Goal: Information Seeking & Learning: Check status

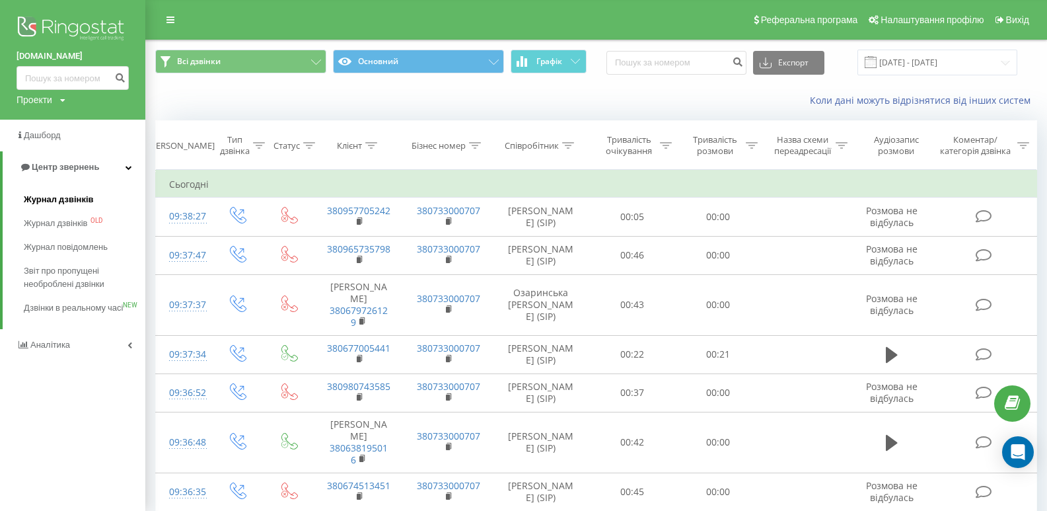
click at [45, 196] on span "Журнал дзвінків" at bounding box center [59, 199] width 70 height 13
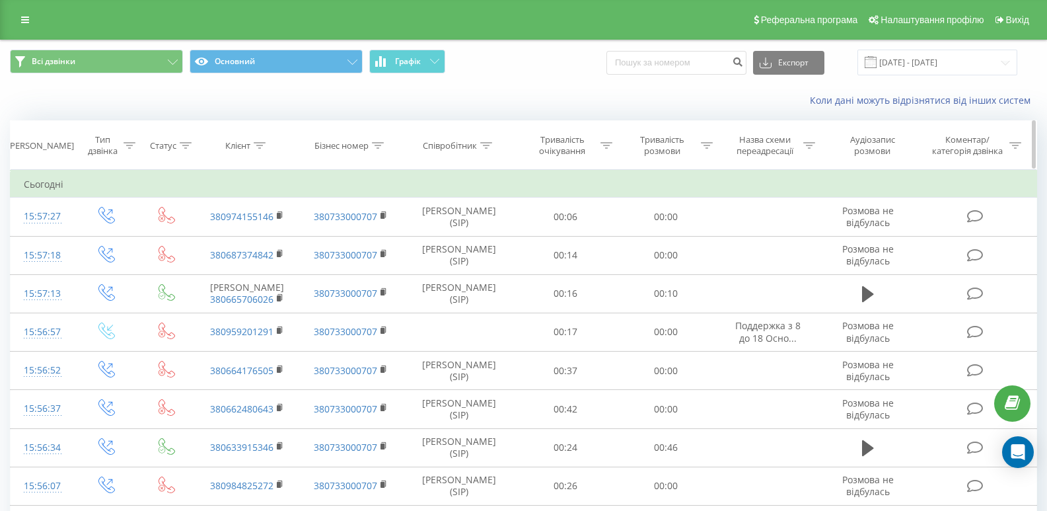
click at [256, 141] on div at bounding box center [260, 145] width 12 height 11
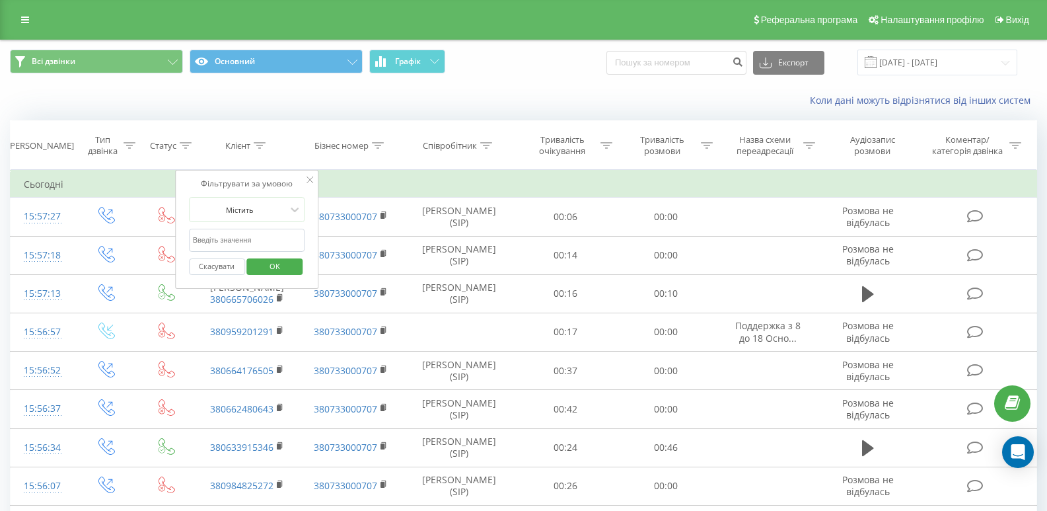
click at [255, 247] on input "text" at bounding box center [247, 240] width 116 height 23
paste input "380637283557"
click at [268, 262] on span "OK" at bounding box center [274, 266] width 37 height 20
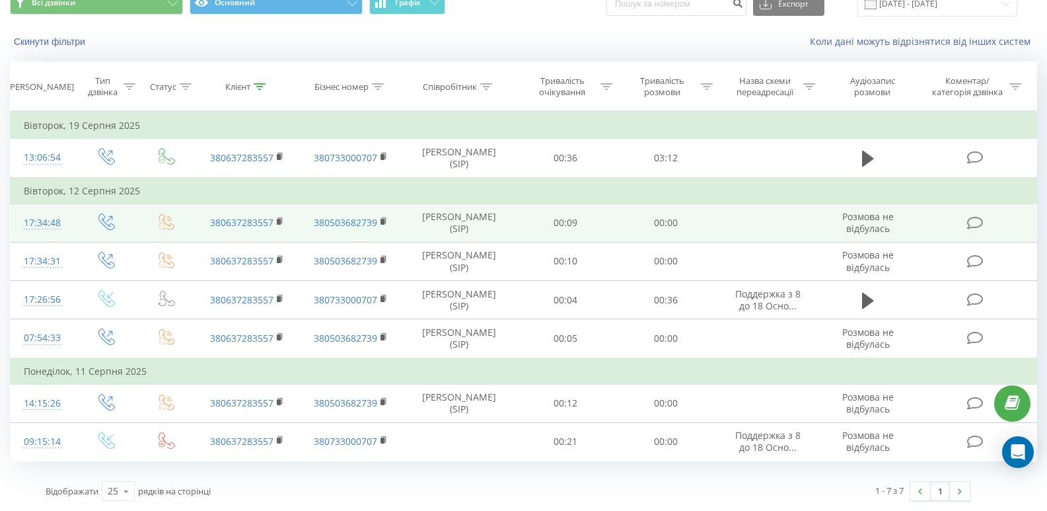
scroll to position [89, 0]
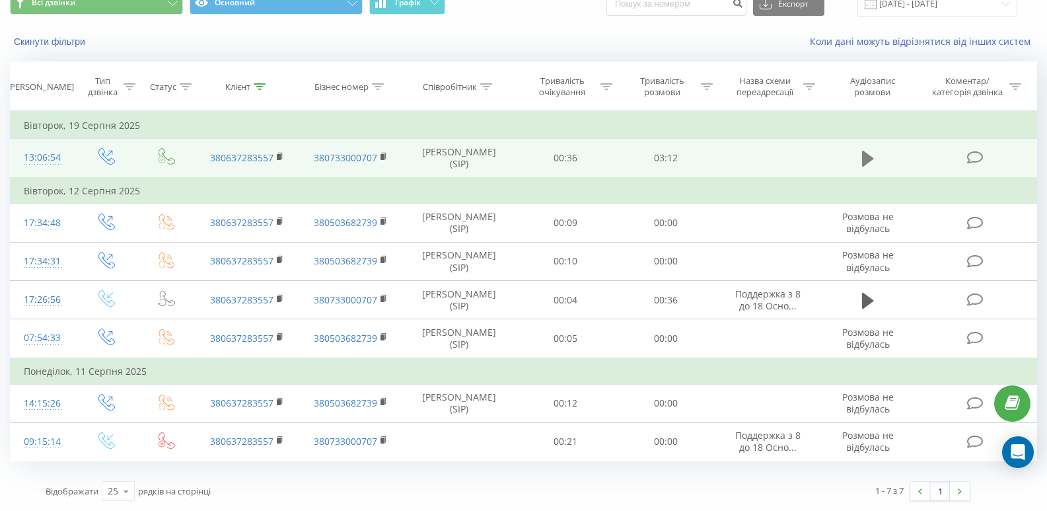
click at [870, 151] on icon at bounding box center [868, 159] width 12 height 16
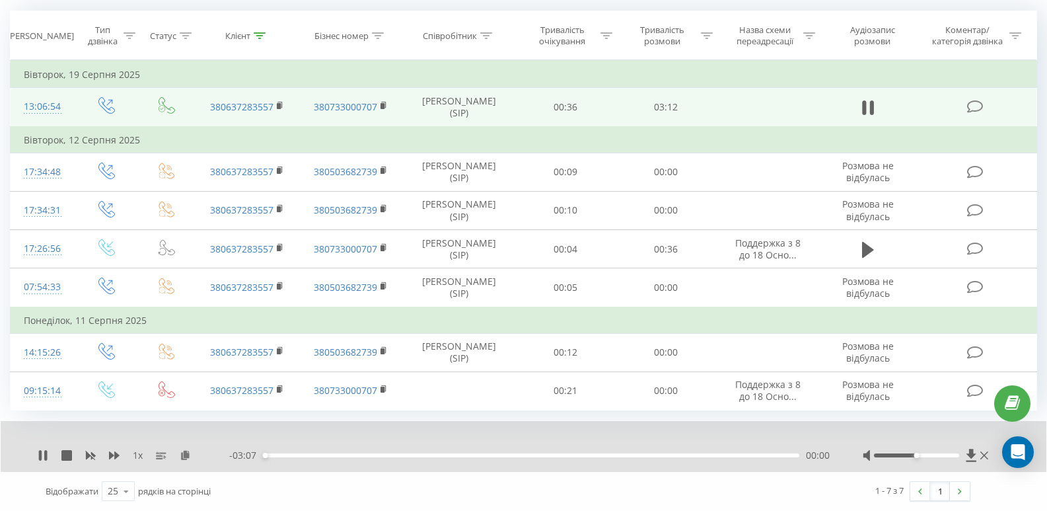
scroll to position [140, 0]
click at [113, 454] on icon at bounding box center [114, 455] width 11 height 11
click at [191, 453] on icon at bounding box center [193, 454] width 11 height 9
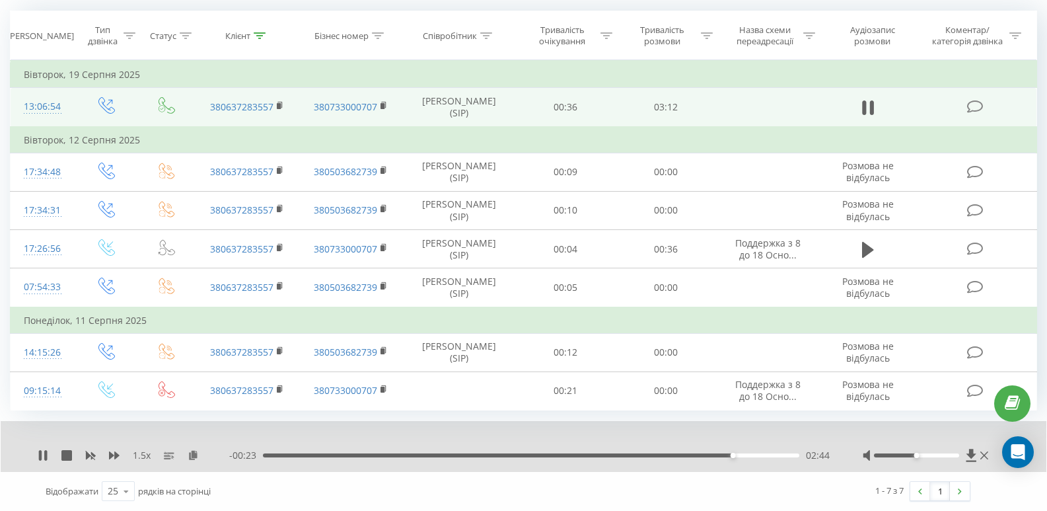
click at [266, 453] on div "- 00:23 02:44 02:44" at bounding box center [529, 455] width 601 height 13
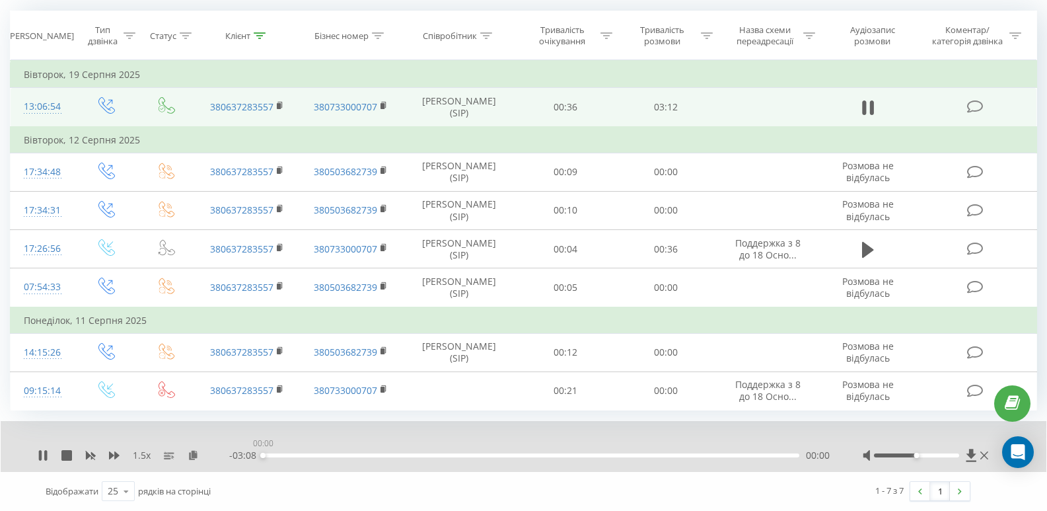
drag, startPoint x: 270, startPoint y: 455, endPoint x: 260, endPoint y: 459, distance: 11.3
click at [260, 459] on div "- 03:08 00:00 00:00" at bounding box center [529, 455] width 601 height 13
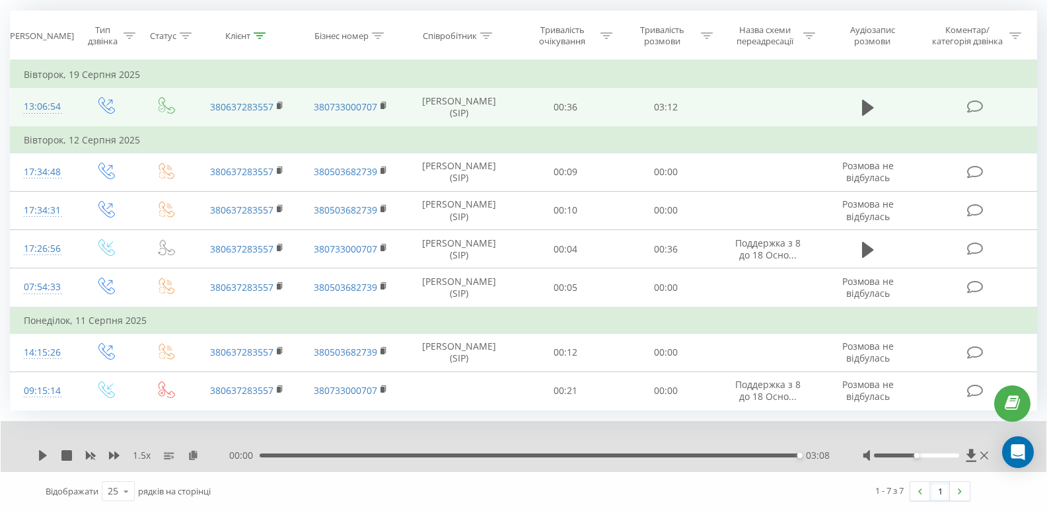
click at [294, 455] on div "03:08" at bounding box center [530, 455] width 540 height 4
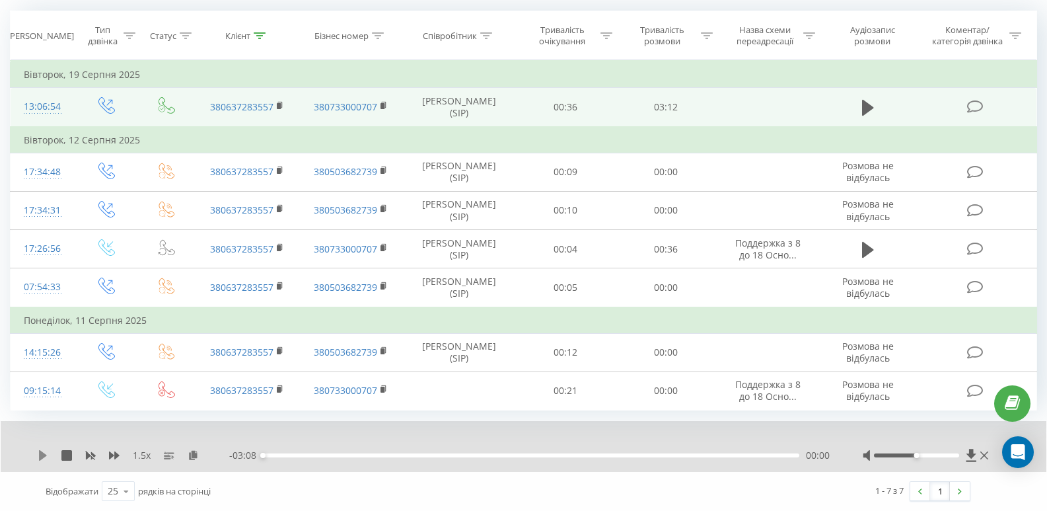
click at [41, 453] on icon at bounding box center [43, 455] width 8 height 11
click at [42, 453] on icon at bounding box center [43, 455] width 11 height 11
click at [256, 32] on icon at bounding box center [260, 35] width 12 height 7
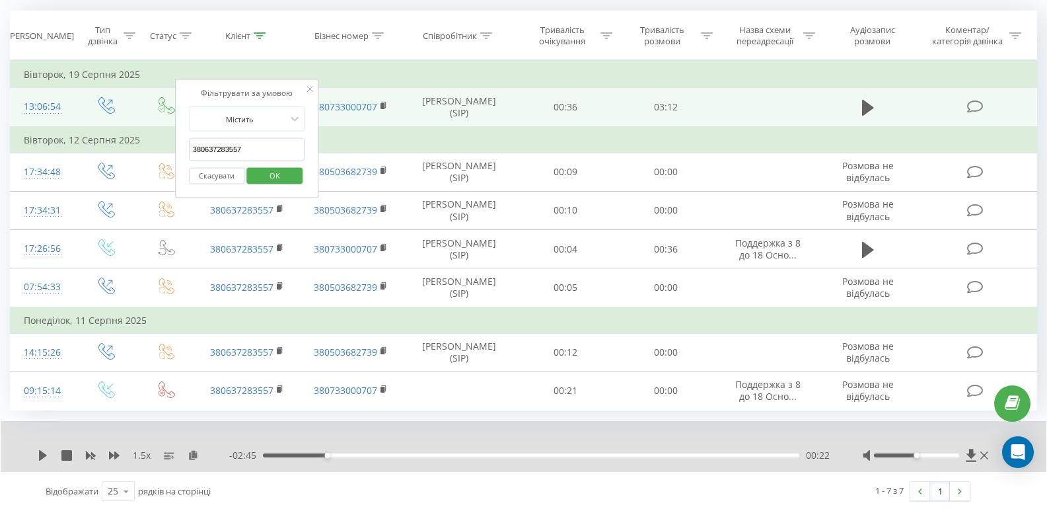
click at [259, 138] on input "380637283557" at bounding box center [247, 149] width 116 height 23
paste input "954244232"
click at [286, 165] on span "OK" at bounding box center [274, 175] width 37 height 20
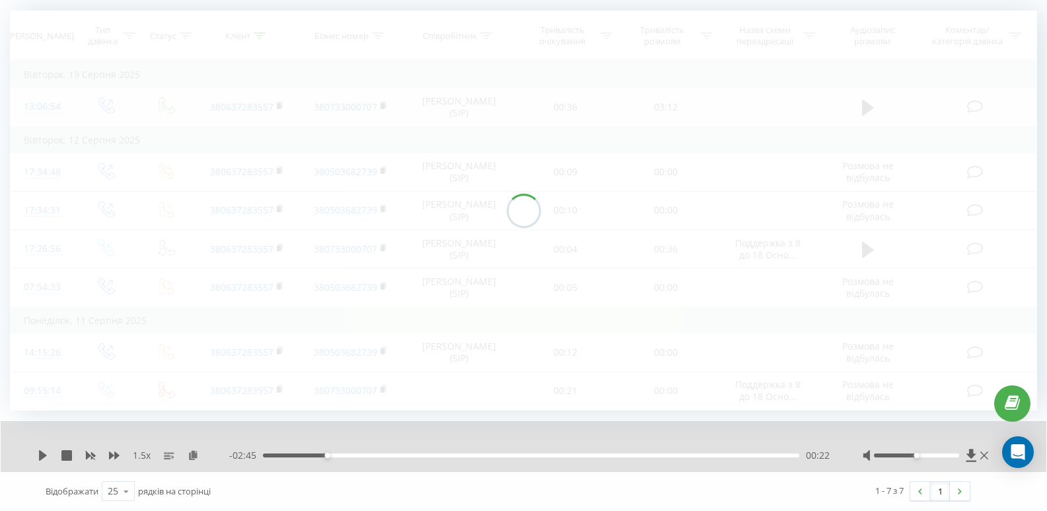
scroll to position [57, 0]
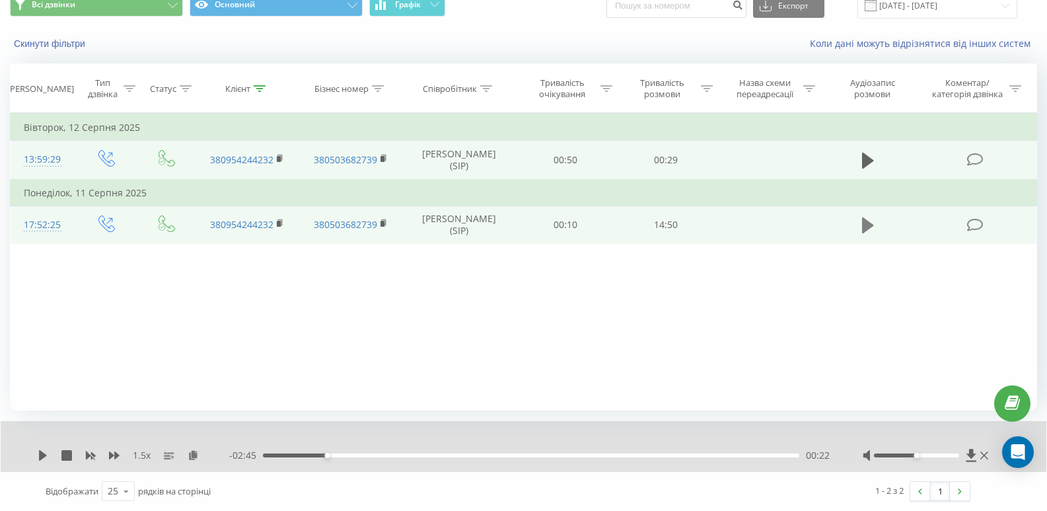
click at [871, 223] on icon at bounding box center [868, 225] width 12 height 19
click at [195, 454] on icon at bounding box center [193, 454] width 11 height 9
click at [42, 455] on icon at bounding box center [43, 455] width 11 height 11
click at [339, 456] on div "02:01" at bounding box center [531, 455] width 537 height 4
click at [42, 453] on icon at bounding box center [43, 455] width 8 height 11
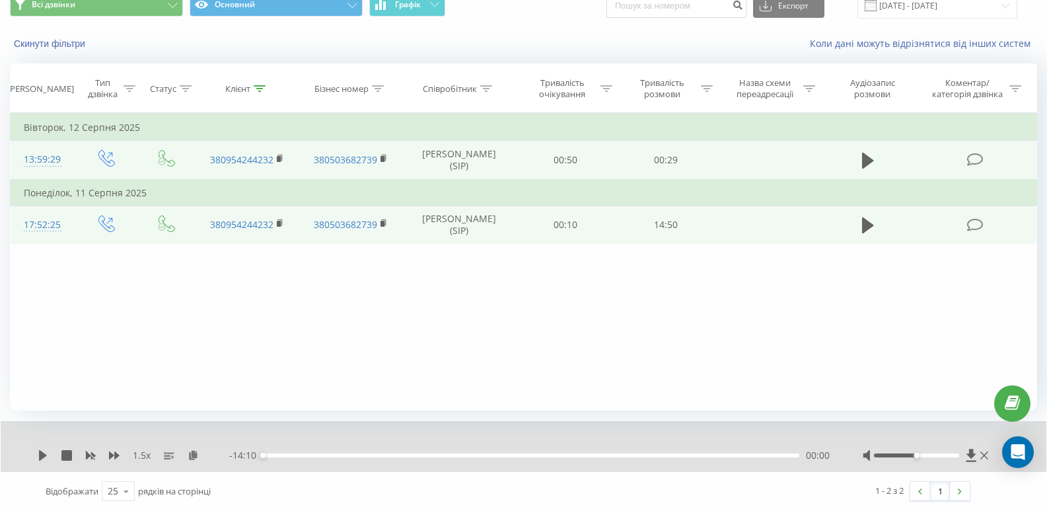
click at [778, 453] on div "00:00" at bounding box center [531, 455] width 537 height 4
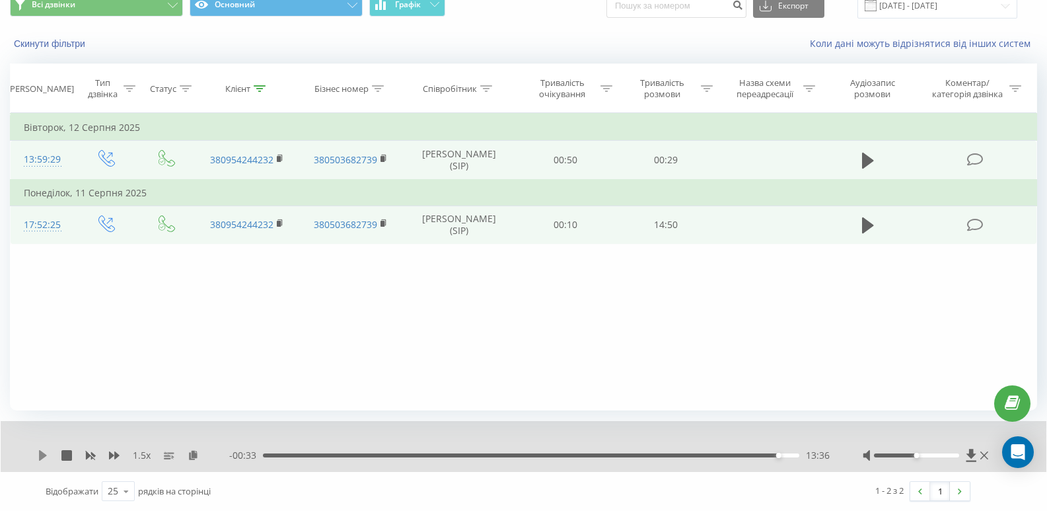
click at [42, 455] on icon at bounding box center [43, 455] width 8 height 11
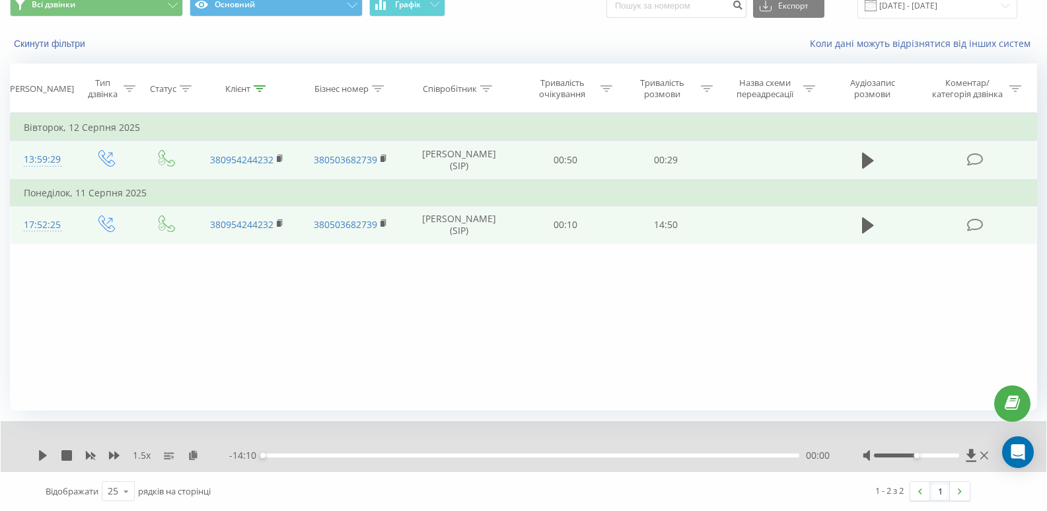
click at [718, 453] on div "- 14:10 00:00 00:00" at bounding box center [529, 455] width 601 height 13
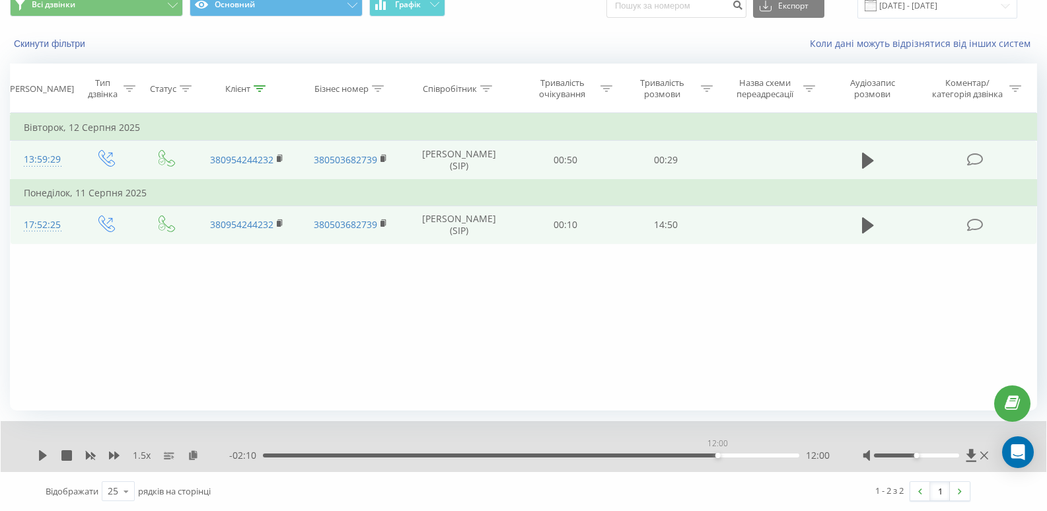
click at [718, 455] on div "12:00" at bounding box center [531, 455] width 537 height 4
click at [42, 453] on icon at bounding box center [43, 455] width 8 height 11
click at [658, 455] on div "10:26" at bounding box center [531, 455] width 537 height 4
click at [669, 457] on div "10:44" at bounding box center [531, 455] width 537 height 4
click at [675, 454] on div "10:44" at bounding box center [531, 455] width 537 height 4
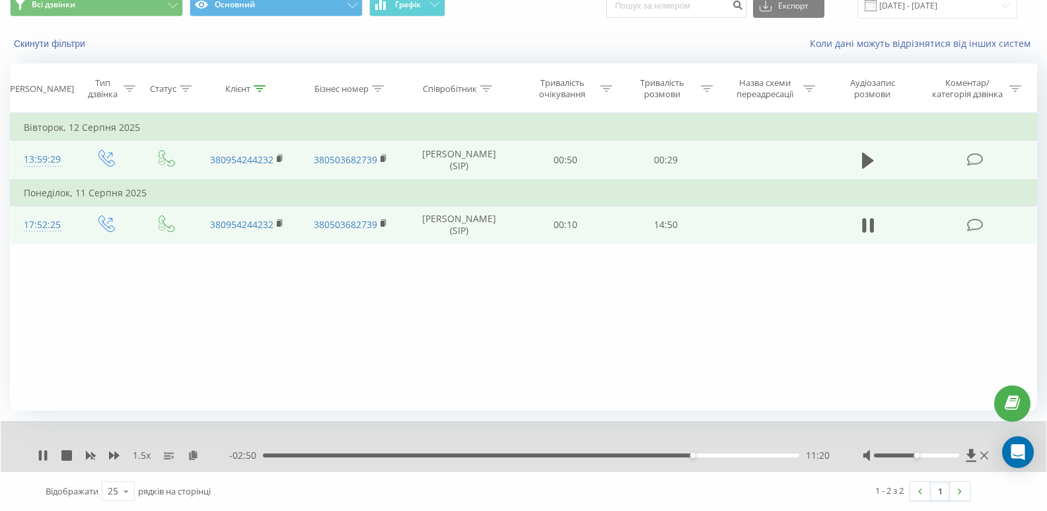
click at [683, 454] on div "11:20" at bounding box center [531, 455] width 537 height 4
click at [43, 452] on icon at bounding box center [43, 455] width 11 height 11
click at [869, 155] on icon at bounding box center [868, 160] width 12 height 19
click at [258, 89] on icon at bounding box center [260, 88] width 12 height 7
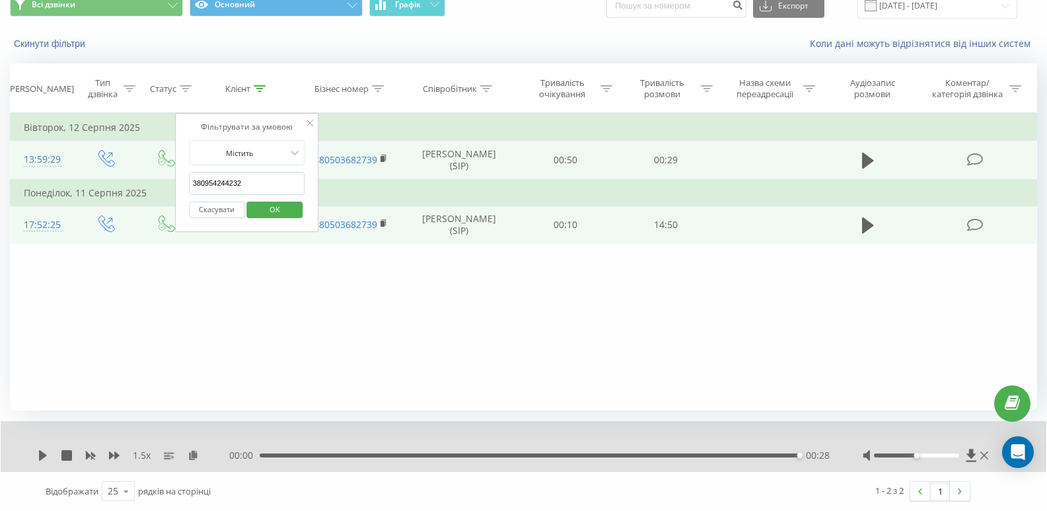
click at [264, 187] on input "380954244232" at bounding box center [247, 183] width 116 height 23
paste input "9078596"
click at [287, 213] on span "OK" at bounding box center [274, 209] width 37 height 20
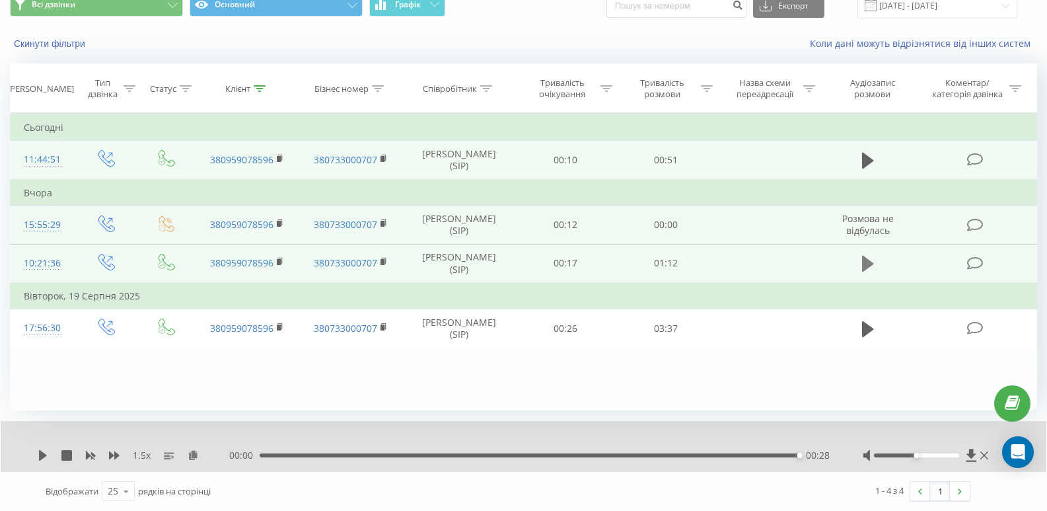
click at [862, 264] on button at bounding box center [868, 264] width 20 height 20
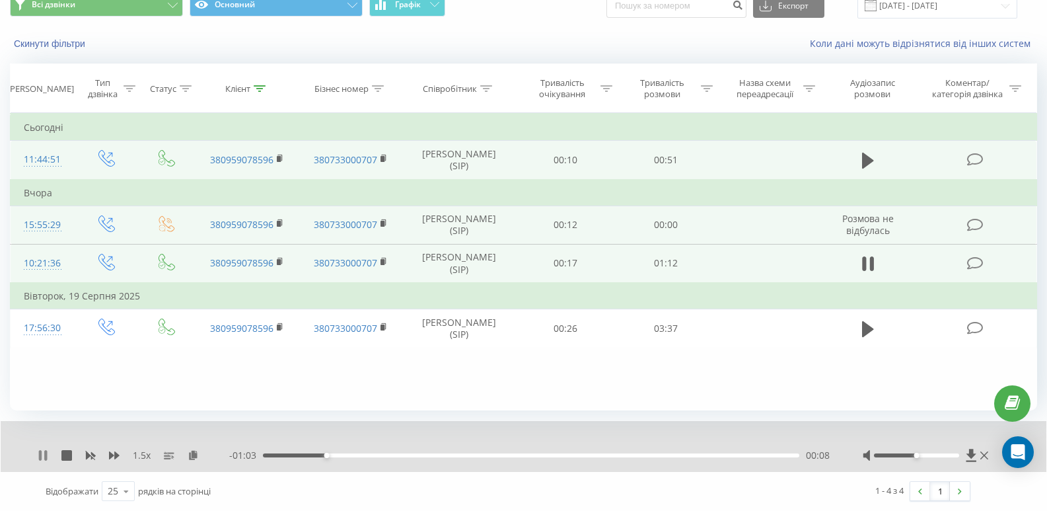
click at [38, 452] on icon at bounding box center [43, 455] width 11 height 11
click at [261, 81] on th "Клієнт" at bounding box center [247, 88] width 104 height 49
click at [254, 86] on icon at bounding box center [260, 88] width 12 height 7
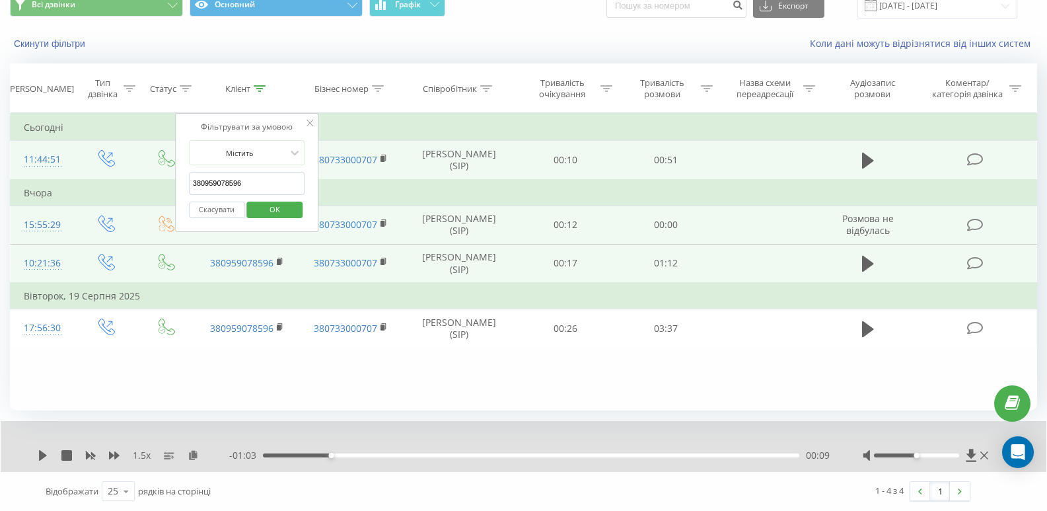
click at [256, 175] on input "380959078596" at bounding box center [247, 183] width 116 height 23
paste input "76592172"
type input "380976592172"
click at [273, 213] on span "OK" at bounding box center [274, 209] width 37 height 20
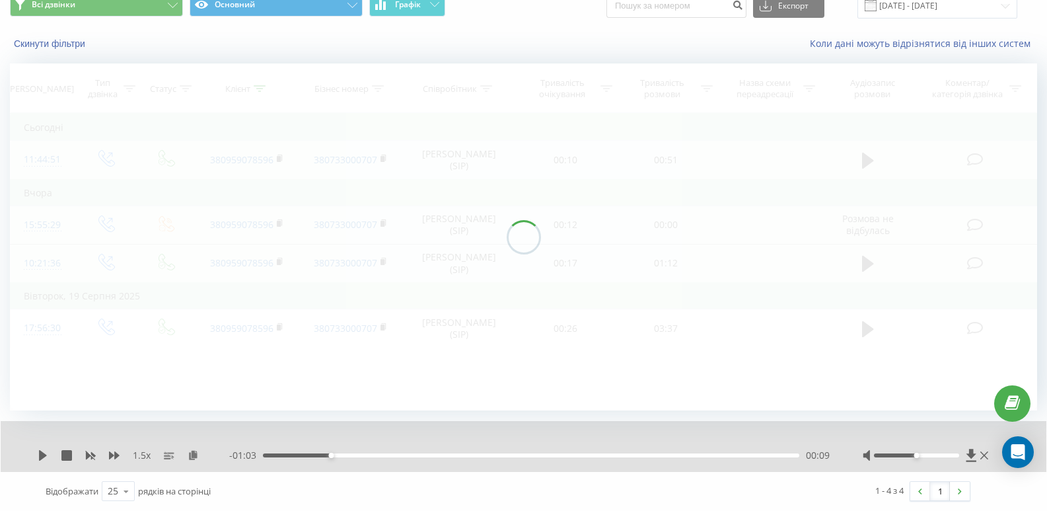
scroll to position [19, 0]
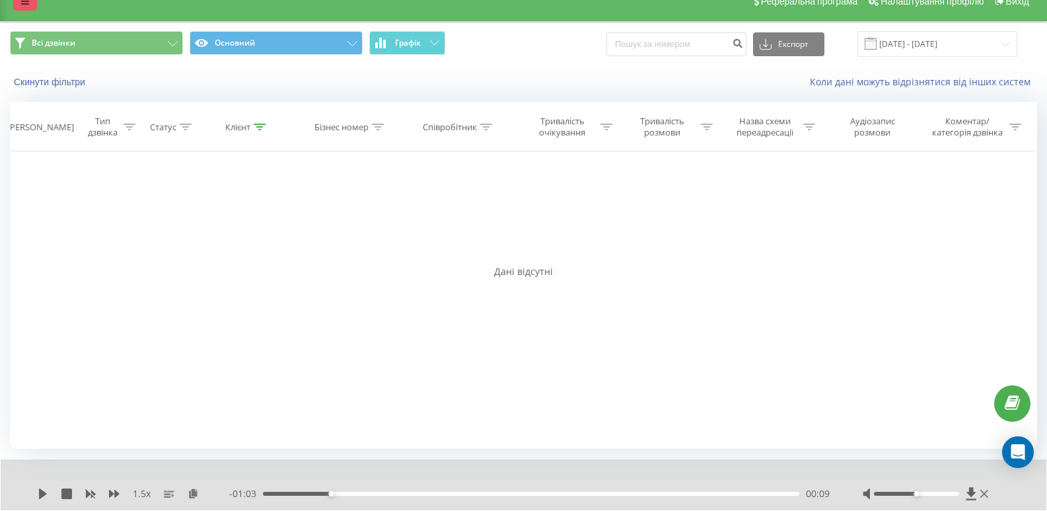
click at [26, 7] on link at bounding box center [25, 1] width 24 height 19
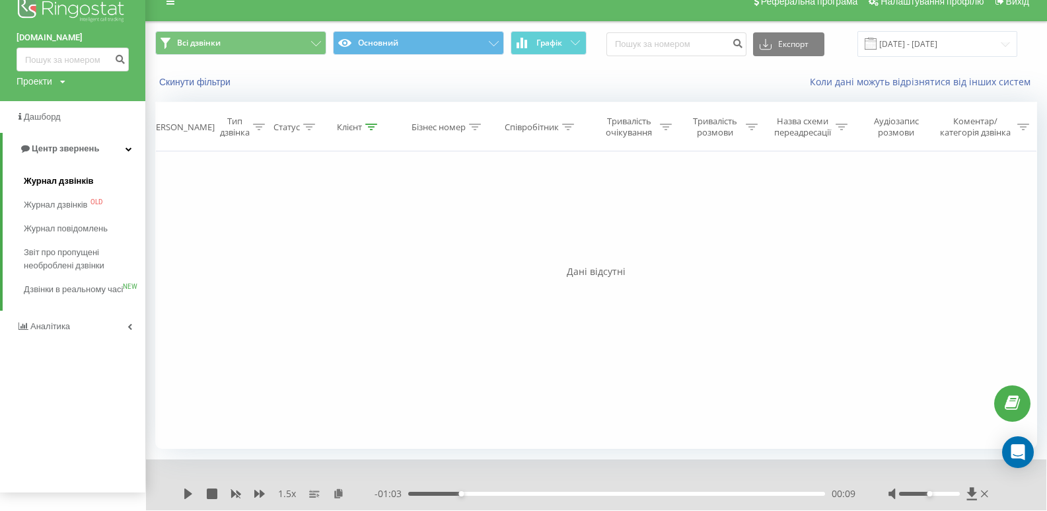
click at [44, 176] on span "Журнал дзвінків" at bounding box center [59, 180] width 70 height 13
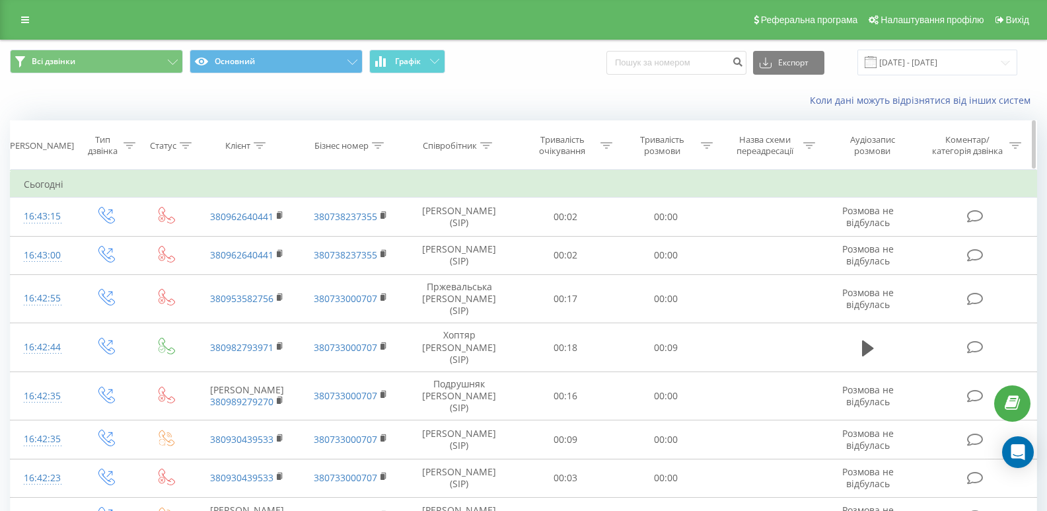
click at [259, 149] on div at bounding box center [260, 145] width 12 height 11
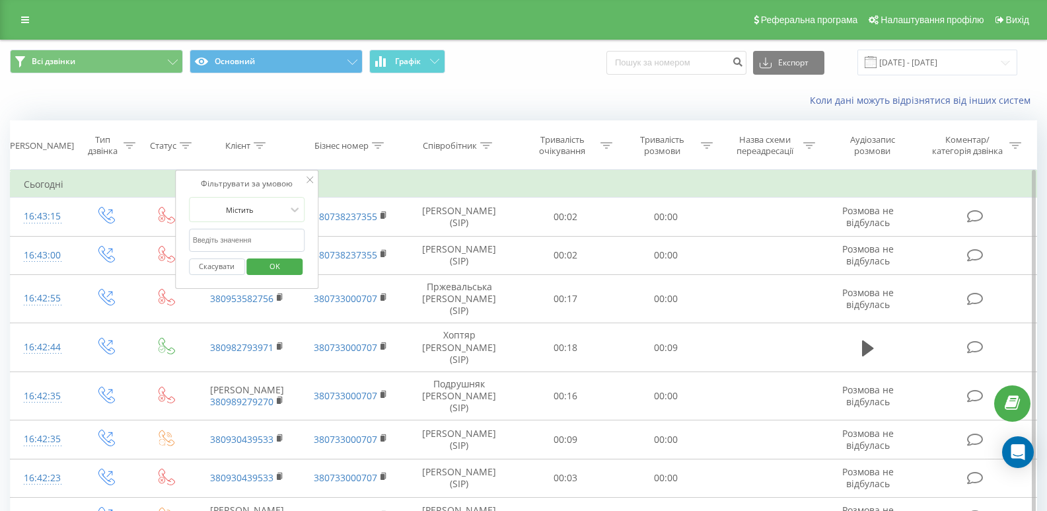
click at [253, 238] on input "text" at bounding box center [247, 240] width 116 height 23
paste input "380976592172"
click at [264, 266] on span "OK" at bounding box center [274, 266] width 37 height 20
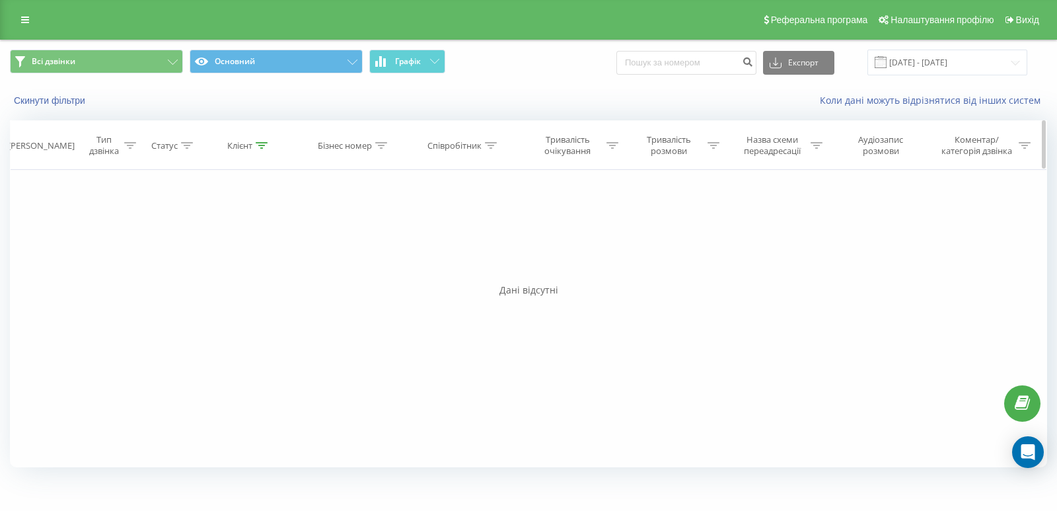
click at [262, 145] on icon at bounding box center [262, 145] width 12 height 7
click at [262, 242] on input "380976592172" at bounding box center [249, 240] width 116 height 23
paste input "61392884"
click at [279, 264] on span "OK" at bounding box center [277, 266] width 37 height 20
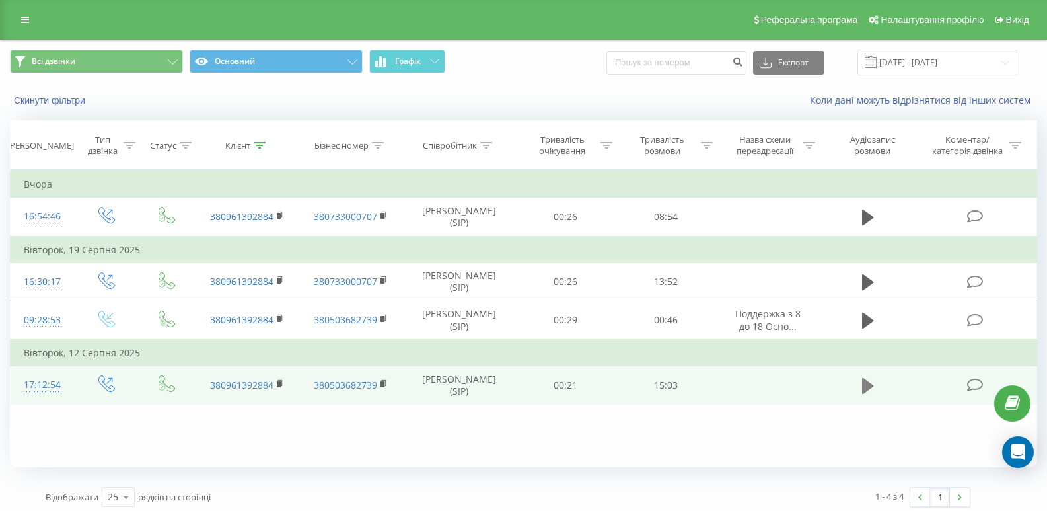
click at [866, 394] on icon at bounding box center [868, 386] width 12 height 16
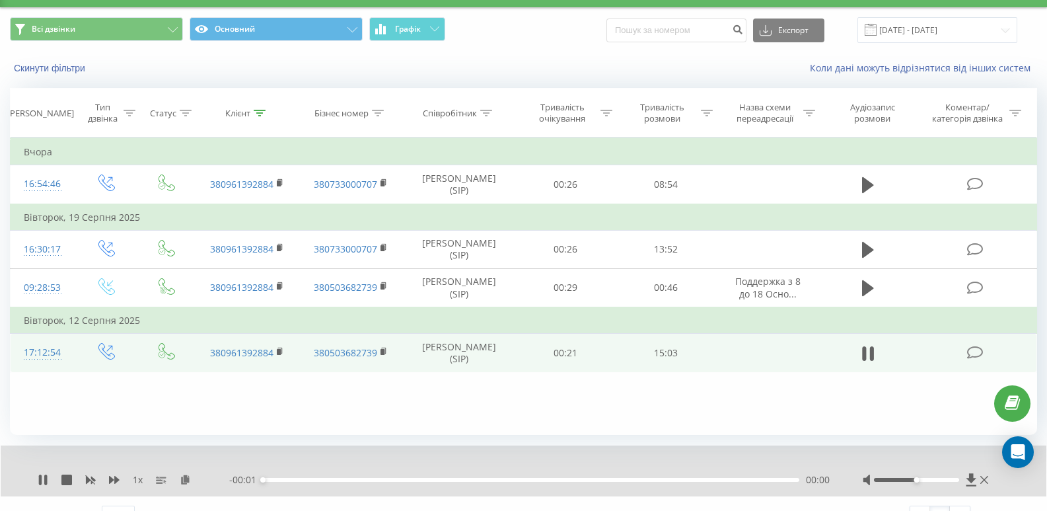
scroll to position [57, 0]
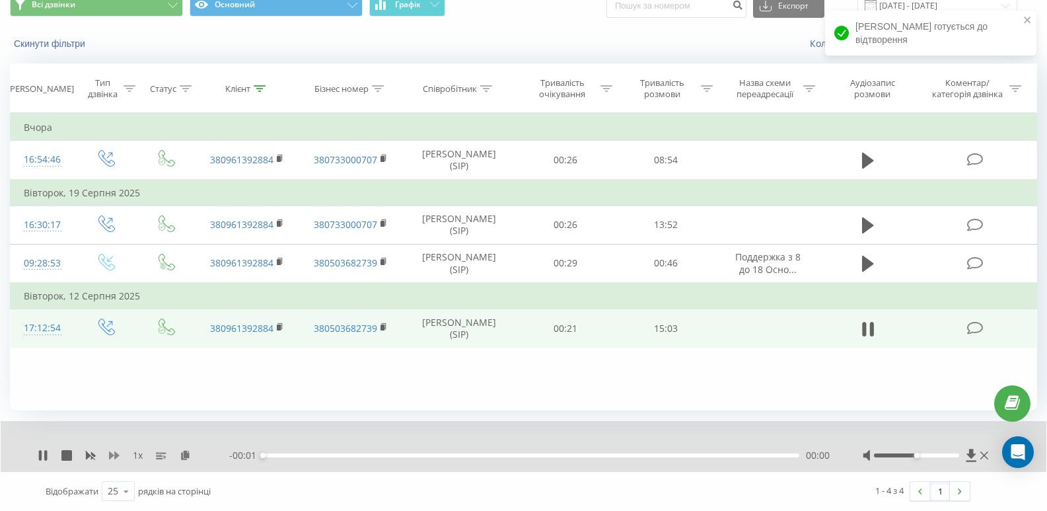
click at [115, 456] on icon at bounding box center [114, 455] width 11 height 8
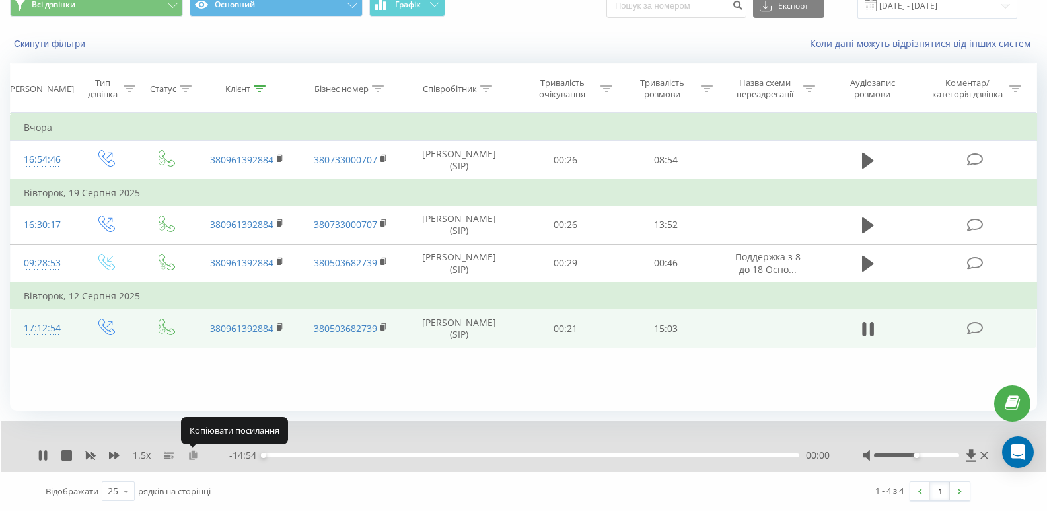
click at [194, 456] on icon at bounding box center [193, 454] width 11 height 9
click at [403, 455] on div "03:54" at bounding box center [531, 455] width 537 height 4
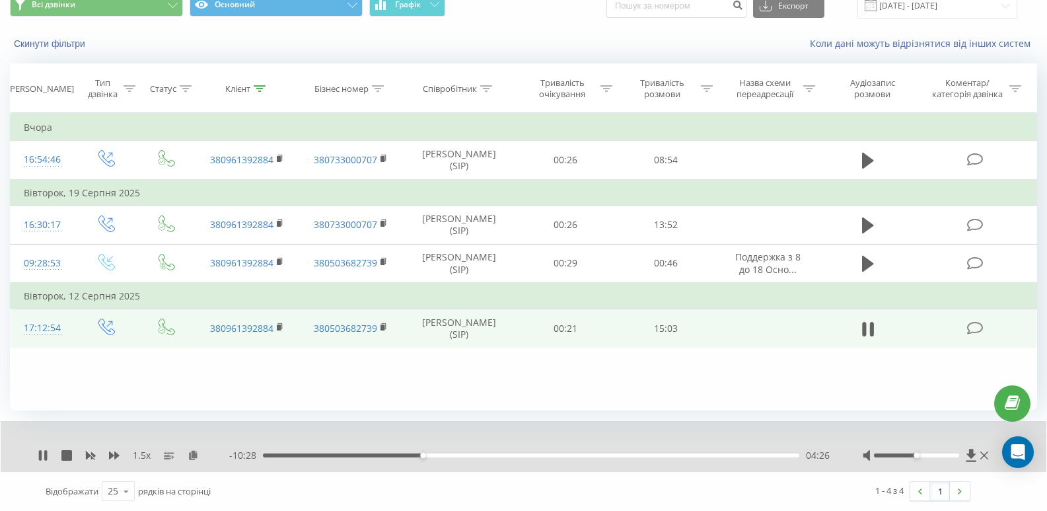
click at [374, 456] on div "04:26" at bounding box center [531, 455] width 537 height 4
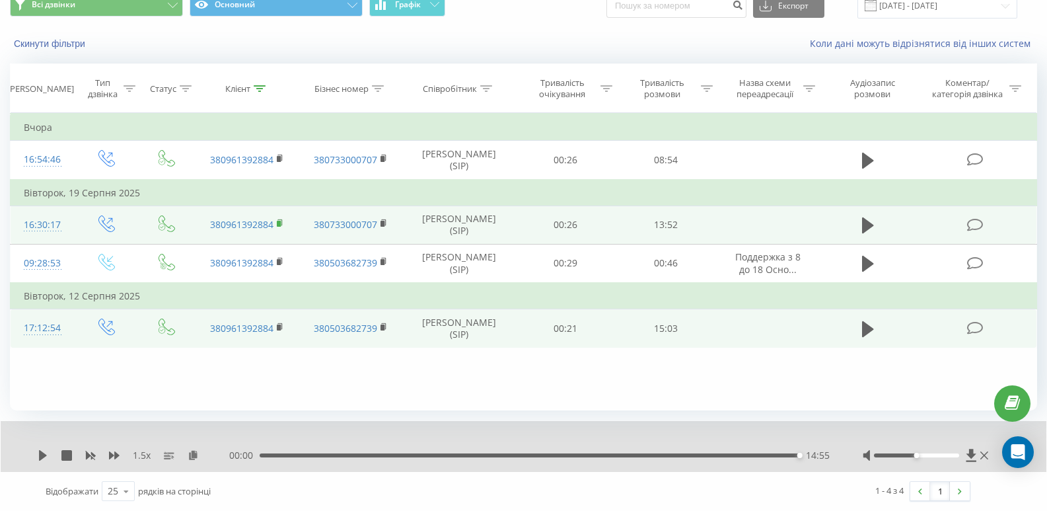
click at [278, 227] on rect at bounding box center [279, 224] width 4 height 6
click at [866, 233] on icon at bounding box center [868, 225] width 12 height 16
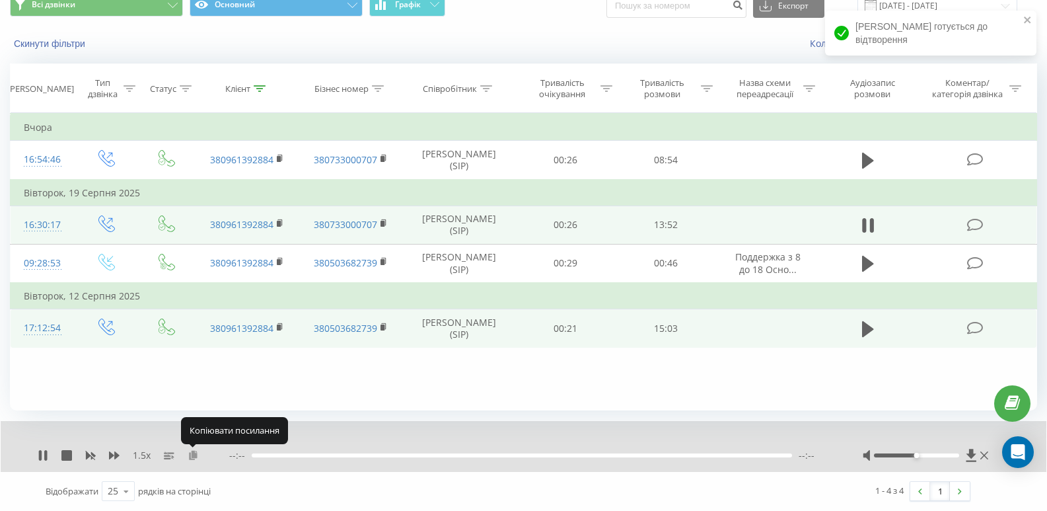
click at [193, 454] on icon at bounding box center [193, 454] width 11 height 9
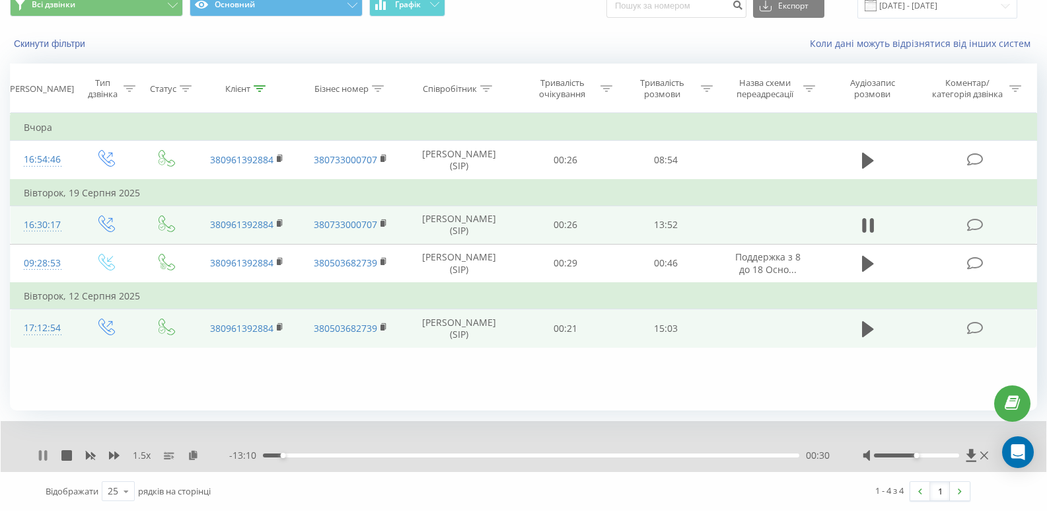
click at [42, 451] on icon at bounding box center [43, 455] width 11 height 11
click at [40, 456] on icon at bounding box center [43, 455] width 8 height 11
click at [36, 457] on div "1.5 x - 10:27 03:14 03:14" at bounding box center [524, 446] width 1046 height 51
click at [46, 452] on icon at bounding box center [45, 455] width 3 height 11
click at [42, 456] on icon at bounding box center [43, 455] width 8 height 11
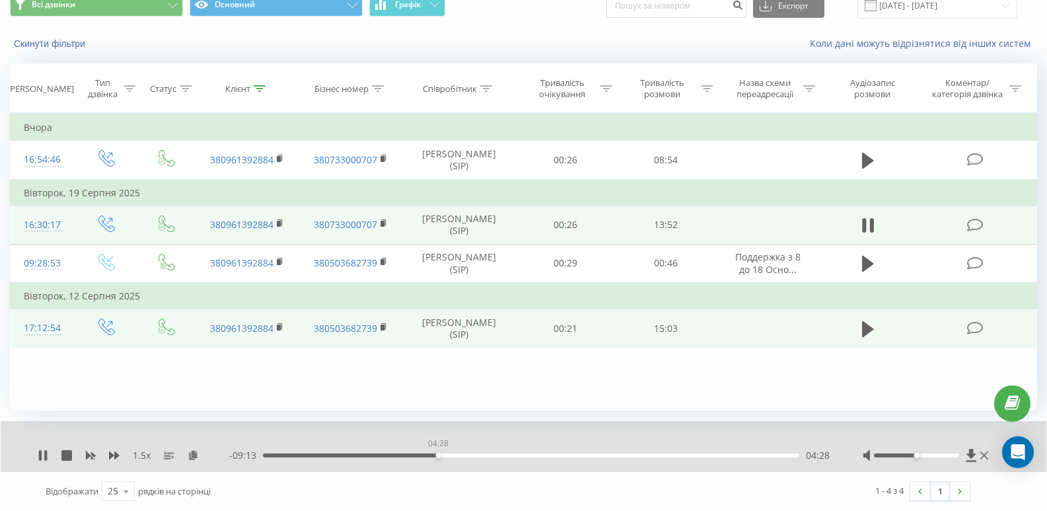
click at [438, 454] on div "04:28" at bounding box center [531, 455] width 537 height 4
click at [503, 453] on div "- 07:03 06:37 06:37" at bounding box center [529, 455] width 601 height 13
click at [498, 457] on div "06:00" at bounding box center [531, 455] width 537 height 4
click at [719, 454] on div "12:30" at bounding box center [531, 455] width 537 height 4
click at [703, 453] on div "- 02:00 11:41 11:41" at bounding box center [529, 455] width 601 height 13
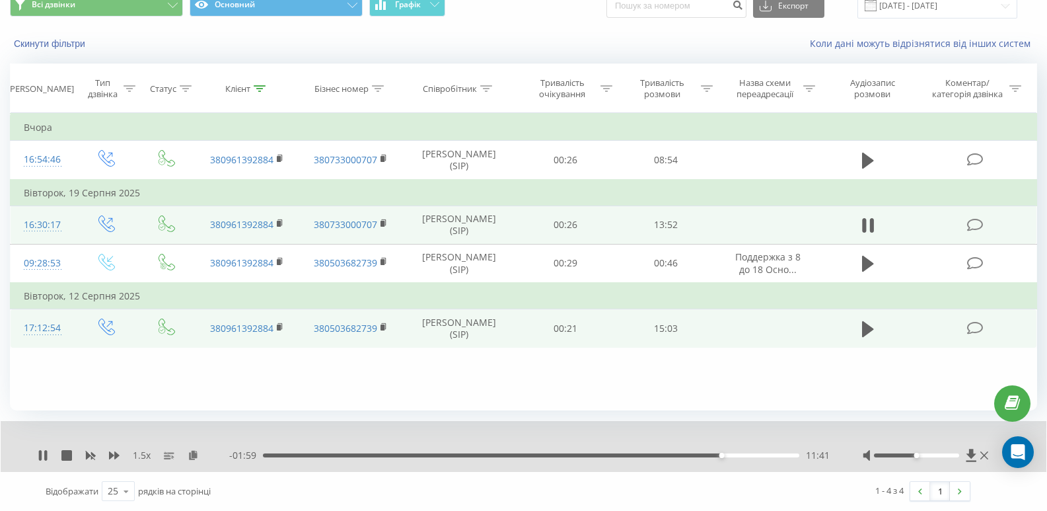
click at [700, 457] on div "11:41" at bounding box center [531, 455] width 537 height 4
click at [264, 85] on icon at bounding box center [260, 88] width 12 height 7
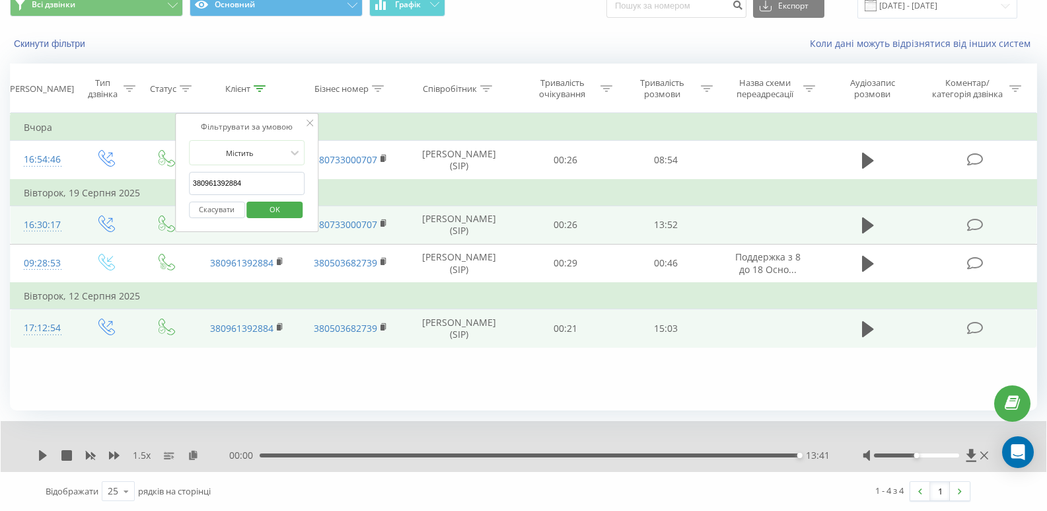
click at [258, 174] on input "380961392884" at bounding box center [247, 183] width 116 height 23
paste input "55605387"
click at [278, 202] on span "OK" at bounding box center [274, 209] width 37 height 20
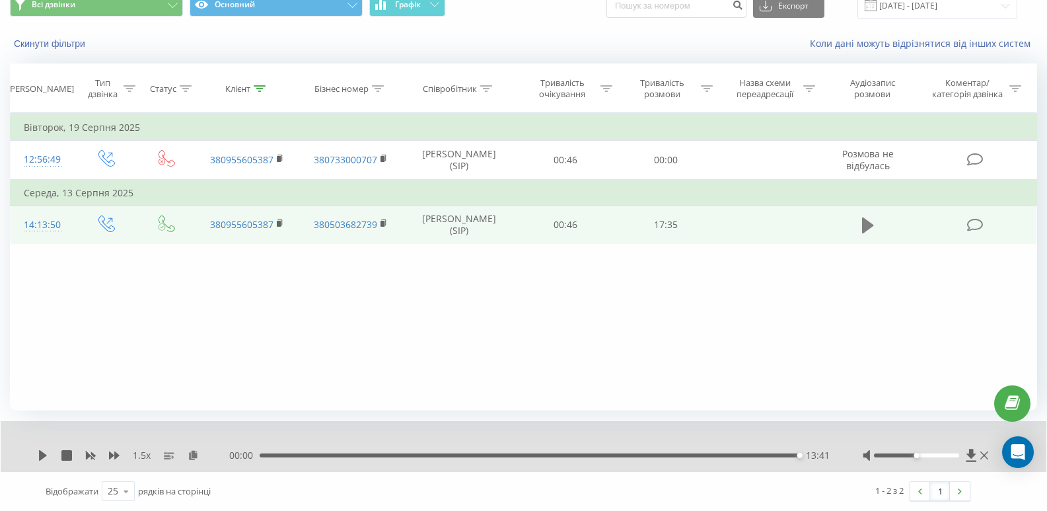
click at [864, 233] on icon at bounding box center [868, 225] width 12 height 16
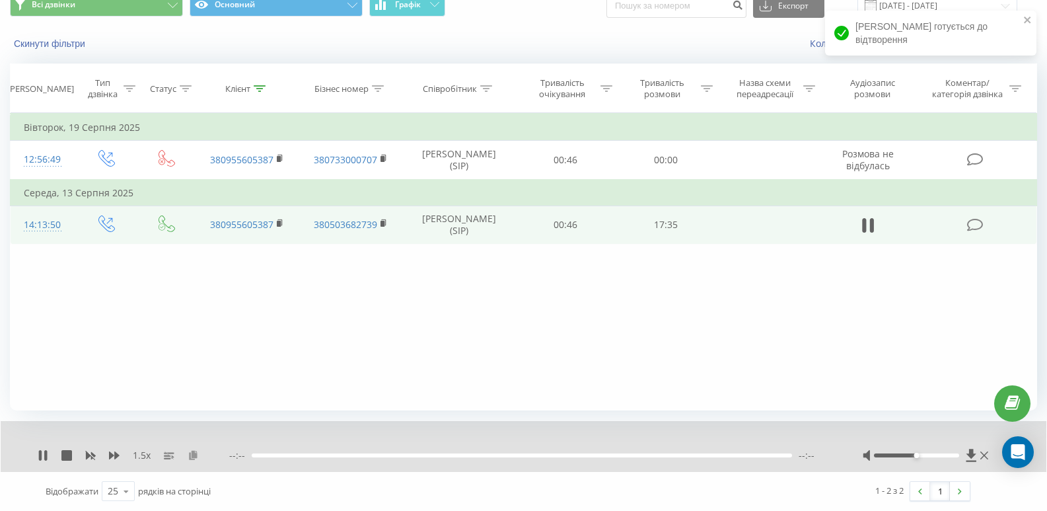
click at [193, 451] on icon at bounding box center [193, 454] width 11 height 9
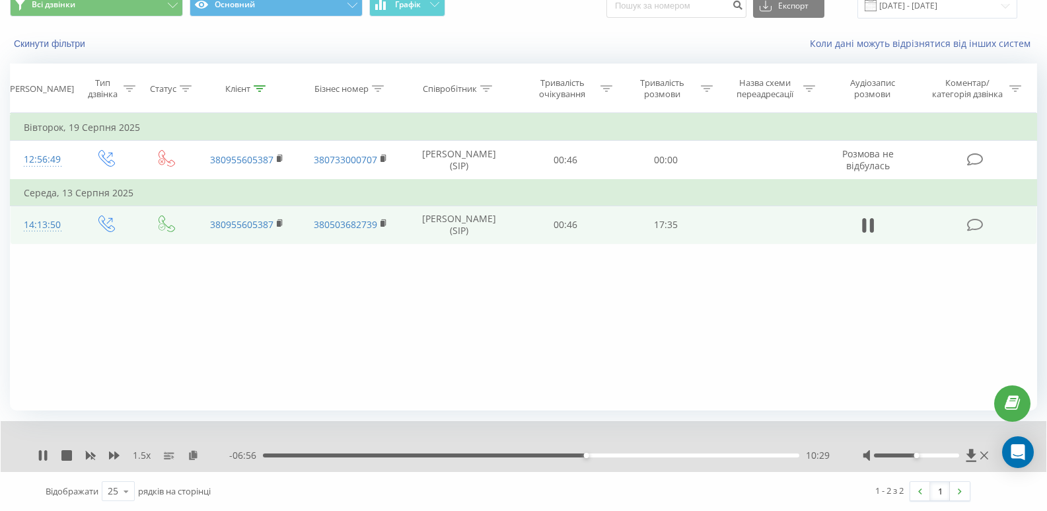
click at [544, 453] on div "- 06:56 10:29 10:29" at bounding box center [529, 455] width 601 height 13
click at [539, 456] on div "08:58" at bounding box center [531, 455] width 537 height 4
click at [258, 80] on th "Клієнт" at bounding box center [247, 88] width 104 height 49
click at [258, 90] on icon at bounding box center [260, 88] width 12 height 7
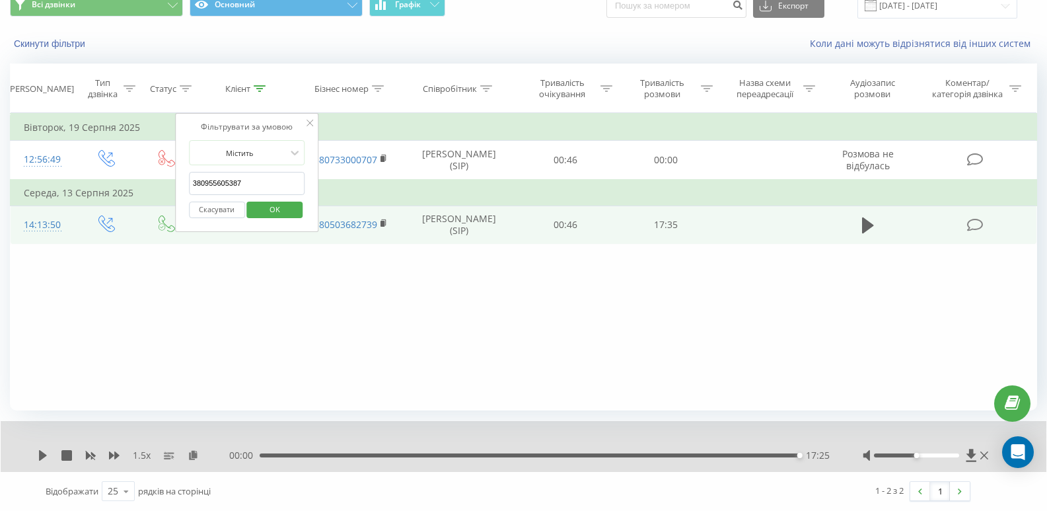
click at [272, 176] on input "380955605387" at bounding box center [247, 183] width 116 height 23
paste input "75887893"
click at [270, 204] on span "OK" at bounding box center [274, 209] width 37 height 20
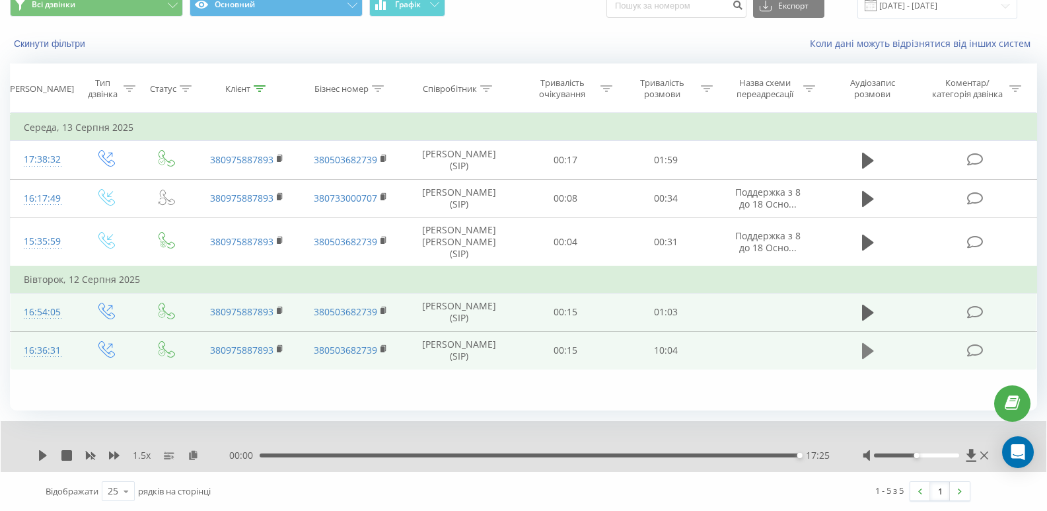
click at [867, 359] on icon at bounding box center [868, 351] width 12 height 16
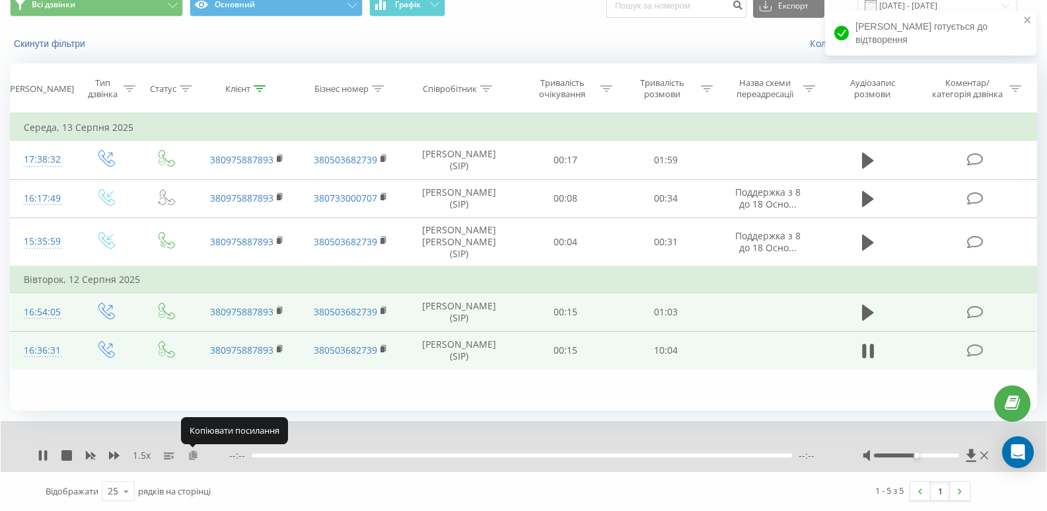
click at [194, 454] on icon at bounding box center [193, 454] width 11 height 9
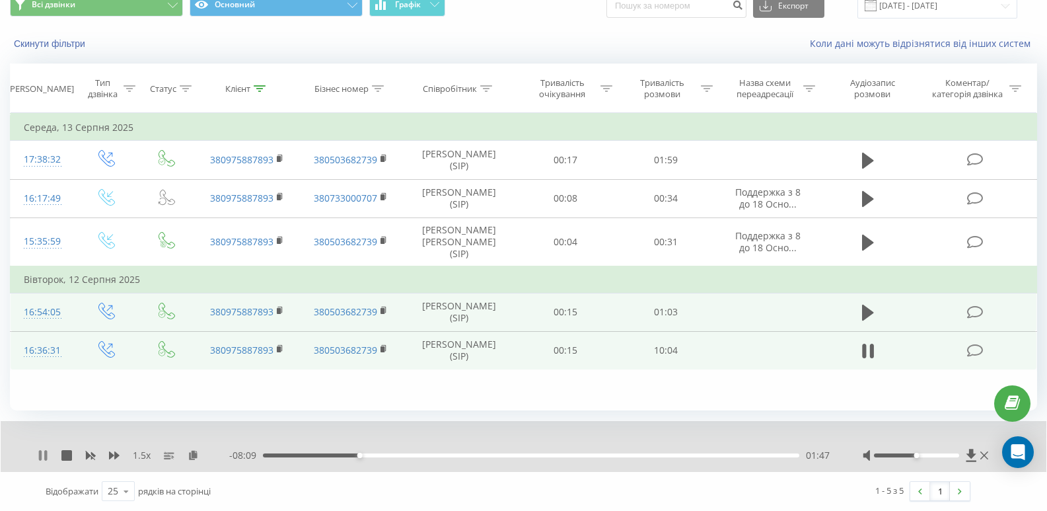
click at [48, 455] on icon at bounding box center [43, 455] width 11 height 11
click at [42, 453] on icon at bounding box center [43, 455] width 8 height 11
click at [38, 454] on icon at bounding box center [43, 455] width 11 height 11
click at [41, 456] on icon at bounding box center [43, 455] width 8 height 11
click at [42, 452] on icon at bounding box center [43, 455] width 11 height 11
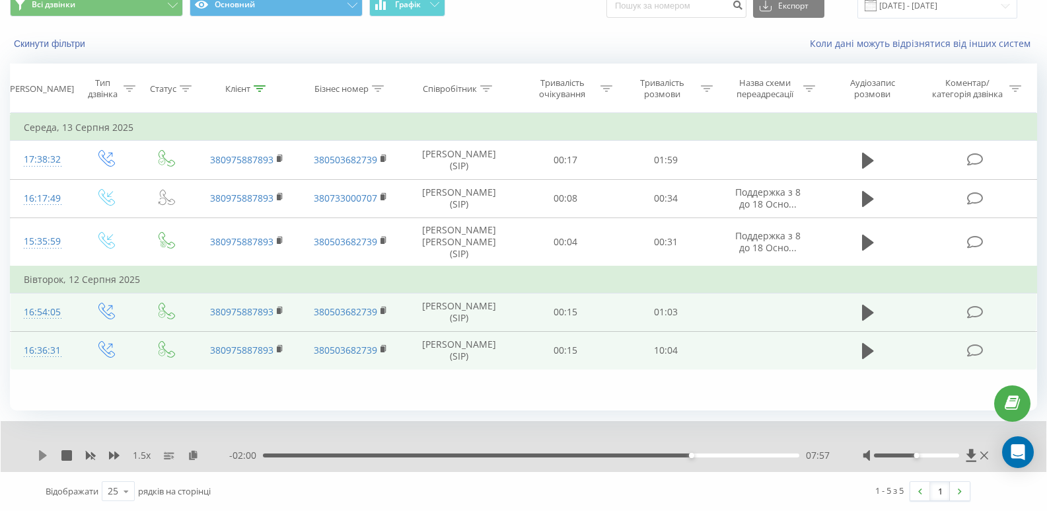
click at [44, 456] on icon at bounding box center [43, 455] width 8 height 11
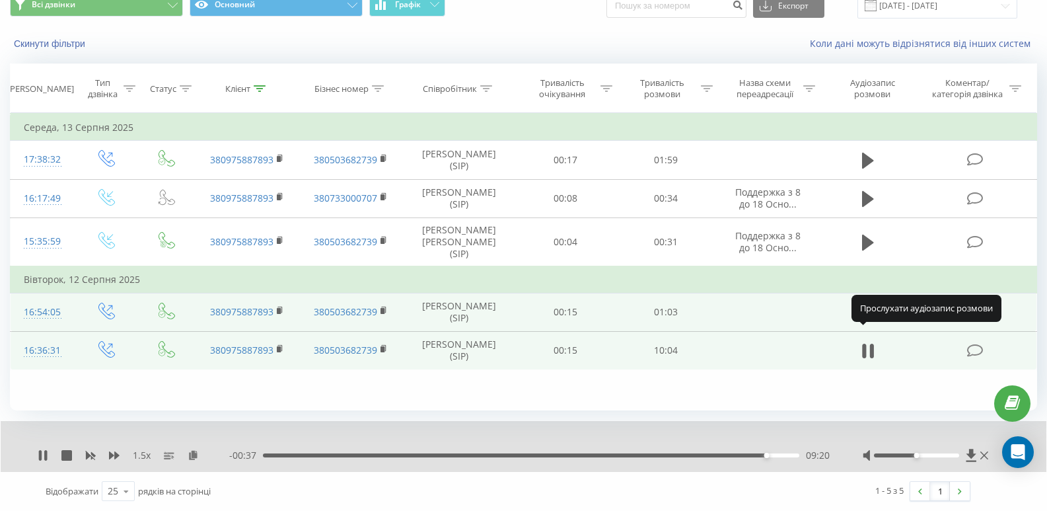
click at [864, 320] on icon at bounding box center [868, 313] width 12 height 16
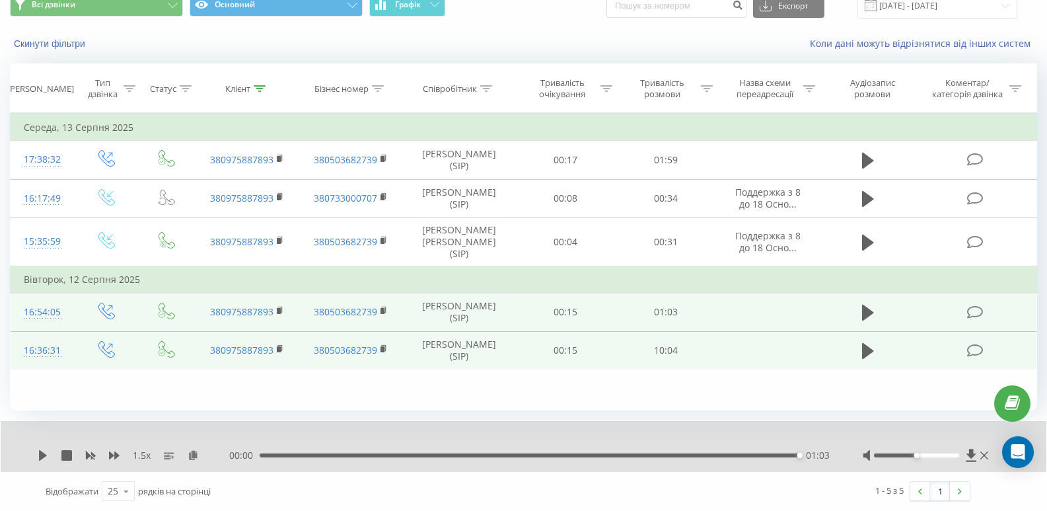
click at [739, 453] on div "01:03" at bounding box center [530, 455] width 540 height 4
click at [40, 457] on icon at bounding box center [43, 455] width 8 height 11
click at [692, 454] on div "00:50" at bounding box center [531, 455] width 537 height 4
click at [674, 455] on div "00:52" at bounding box center [531, 455] width 537 height 4
click at [657, 455] on div "00:46" at bounding box center [531, 455] width 537 height 4
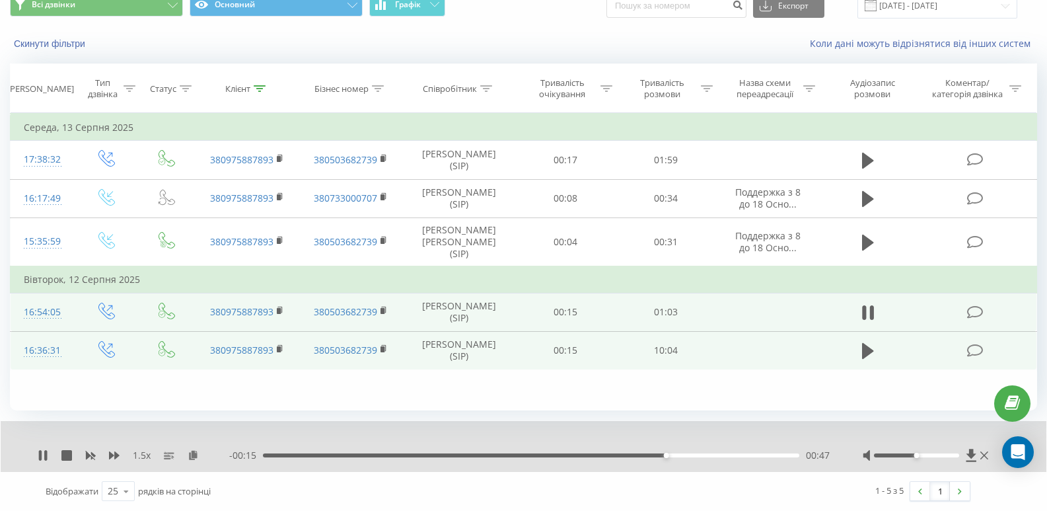
click at [632, 457] on div "00:47" at bounding box center [531, 455] width 537 height 4
click at [605, 457] on div "00:40" at bounding box center [531, 455] width 537 height 4
click at [584, 456] on div "00:37" at bounding box center [531, 455] width 537 height 4
click at [558, 455] on div "00:38" at bounding box center [531, 455] width 537 height 4
click at [529, 454] on div "00:31" at bounding box center [531, 455] width 537 height 4
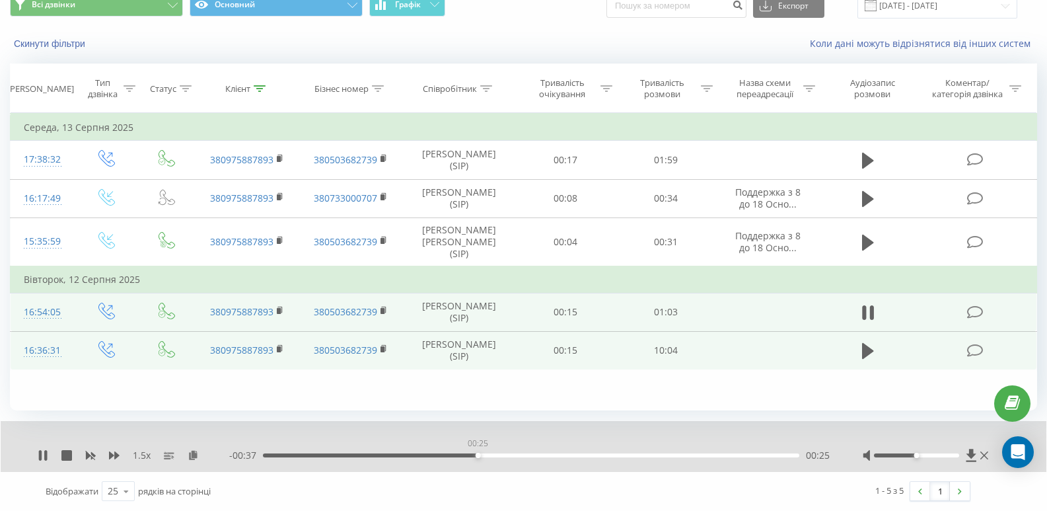
click at [478, 457] on div "00:25" at bounding box center [531, 455] width 537 height 4
click at [433, 457] on div "00:20" at bounding box center [531, 455] width 537 height 4
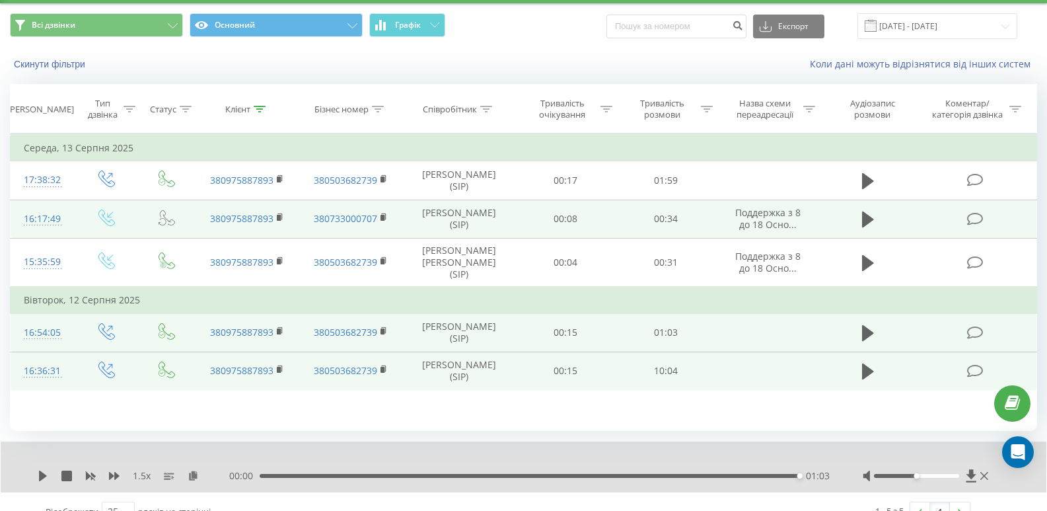
scroll to position [57, 0]
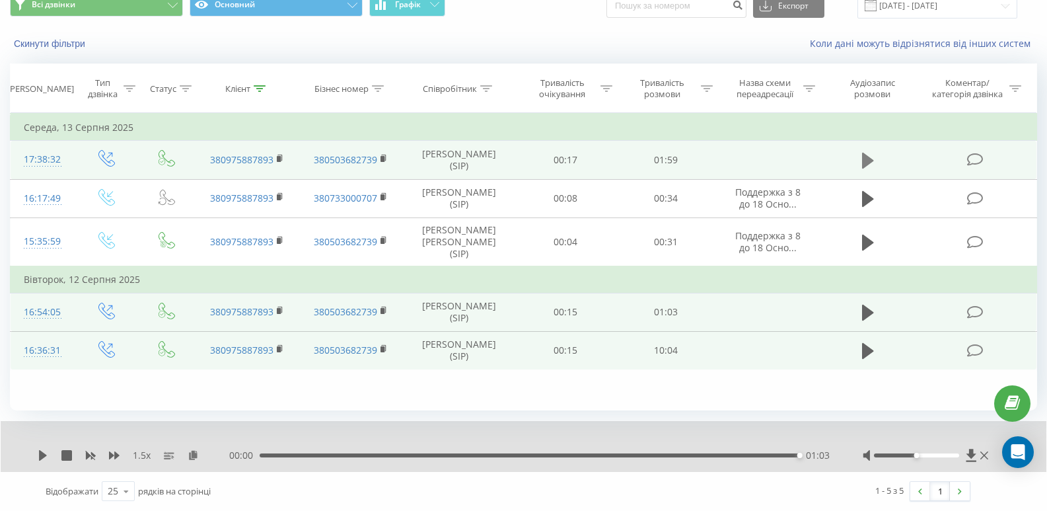
click at [872, 168] on icon at bounding box center [868, 160] width 12 height 19
click at [262, 85] on icon at bounding box center [260, 88] width 12 height 7
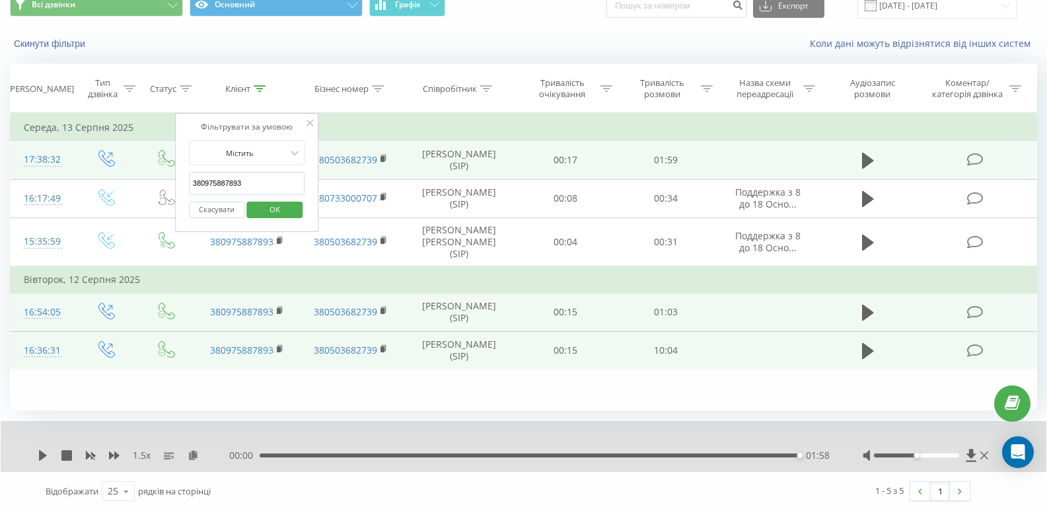
click at [259, 182] on input "380975887893" at bounding box center [247, 183] width 116 height 23
paste input "672763620"
click at [276, 213] on span "OK" at bounding box center [274, 209] width 37 height 20
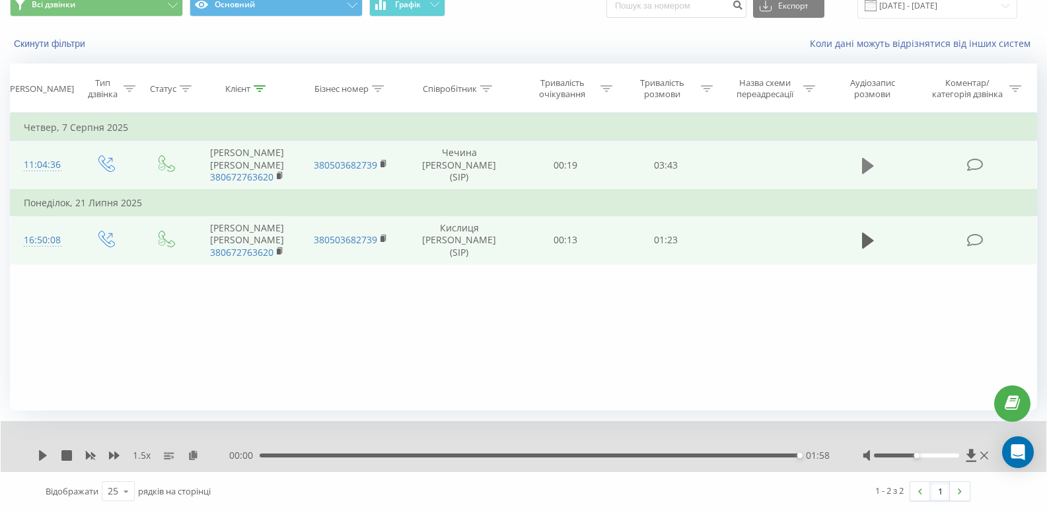
click at [862, 173] on icon at bounding box center [868, 166] width 12 height 19
click at [259, 87] on icon at bounding box center [260, 88] width 12 height 7
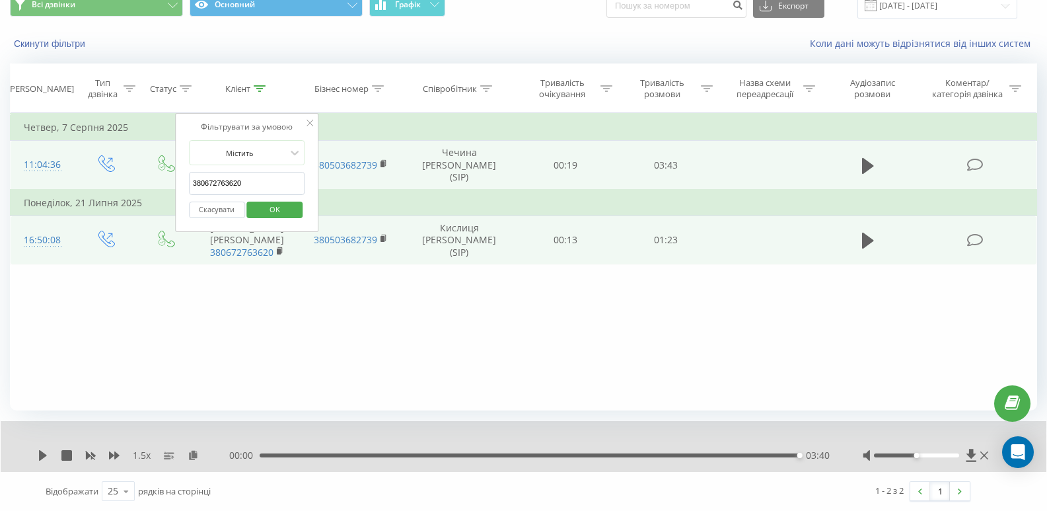
click at [261, 186] on input "380672763620" at bounding box center [247, 183] width 116 height 23
paste input "87576503"
click at [276, 205] on span "OK" at bounding box center [274, 209] width 37 height 20
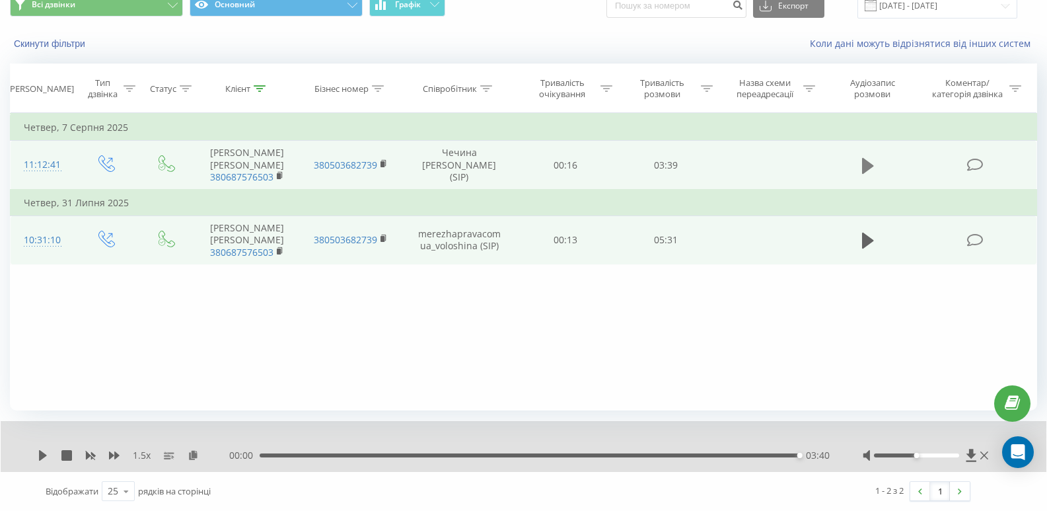
click at [870, 165] on icon at bounding box center [868, 165] width 12 height 16
click at [86, 456] on icon at bounding box center [91, 456] width 10 height 8
click at [532, 455] on div "01:56" at bounding box center [531, 455] width 537 height 4
click at [519, 455] on div "01:50" at bounding box center [531, 455] width 537 height 4
click at [512, 455] on div "01:45" at bounding box center [531, 455] width 537 height 4
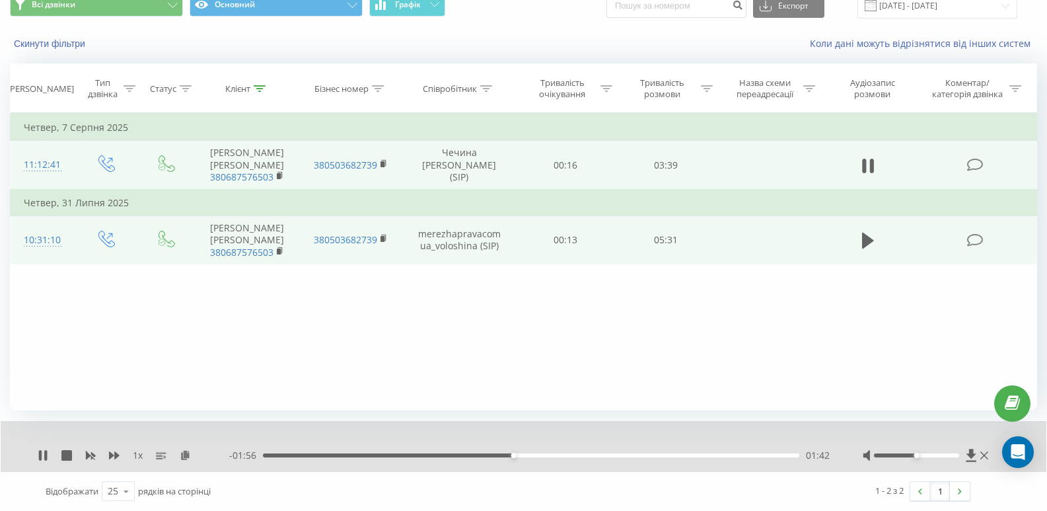
click at [496, 457] on div "01:42" at bounding box center [531, 455] width 537 height 4
click at [110, 456] on icon at bounding box center [114, 455] width 11 height 8
click at [260, 89] on icon at bounding box center [260, 88] width 12 height 7
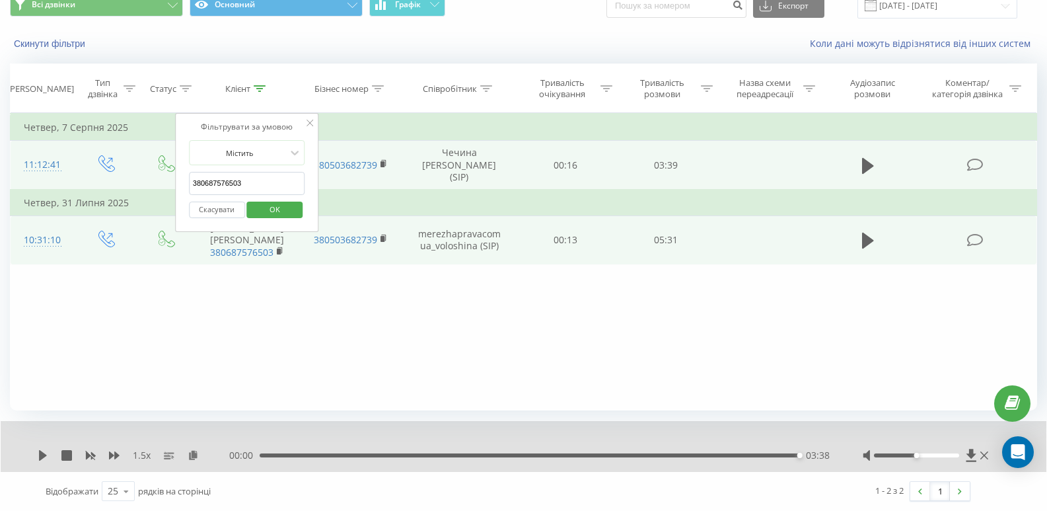
click at [256, 182] on input "380687576503" at bounding box center [247, 183] width 116 height 23
paste input "7796478"
click at [267, 207] on span "OK" at bounding box center [274, 209] width 37 height 20
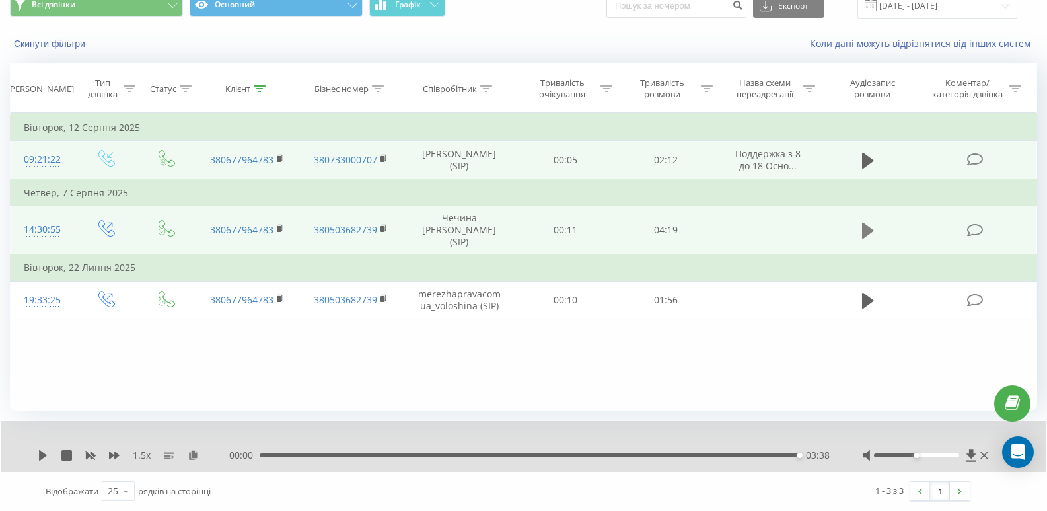
click at [868, 223] on icon at bounding box center [868, 231] width 12 height 16
click at [260, 87] on icon at bounding box center [260, 88] width 12 height 7
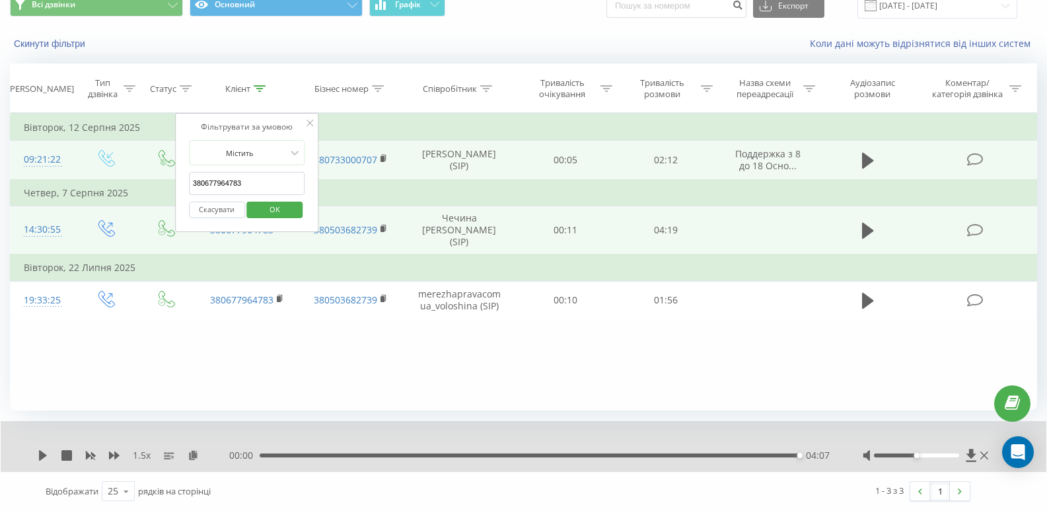
click at [255, 184] on input "380677964783" at bounding box center [247, 183] width 116 height 23
paste input "965318297"
click at [285, 207] on span "OK" at bounding box center [274, 209] width 37 height 20
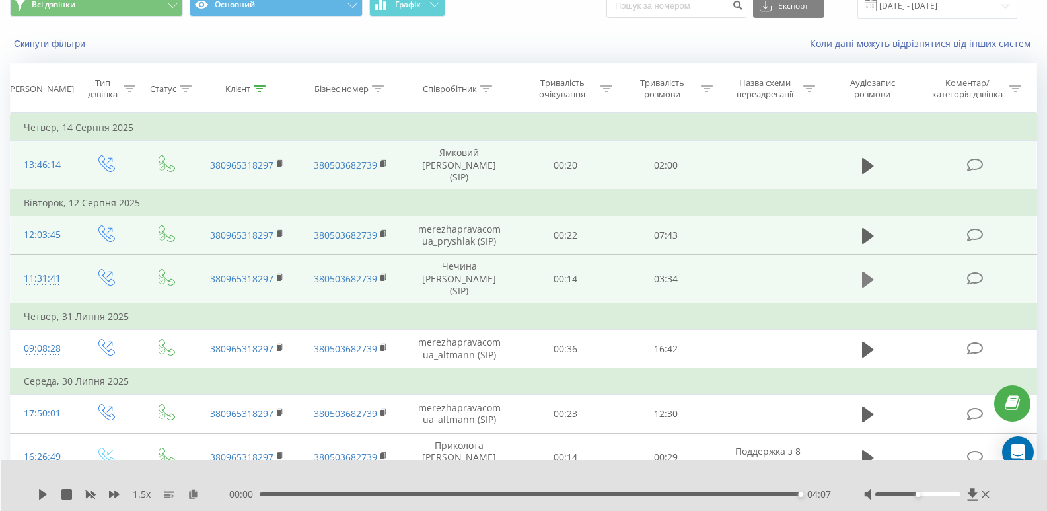
click at [864, 274] on icon at bounding box center [868, 279] width 12 height 16
click at [259, 90] on icon at bounding box center [260, 88] width 12 height 7
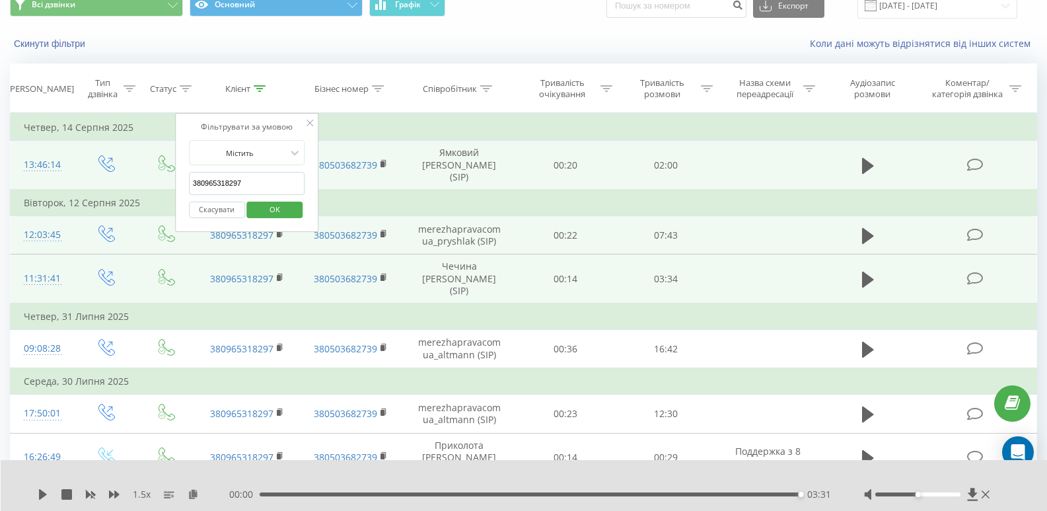
click at [263, 178] on input "380965318297" at bounding box center [247, 183] width 116 height 23
paste input "73381209"
click at [287, 206] on span "OK" at bounding box center [274, 209] width 37 height 20
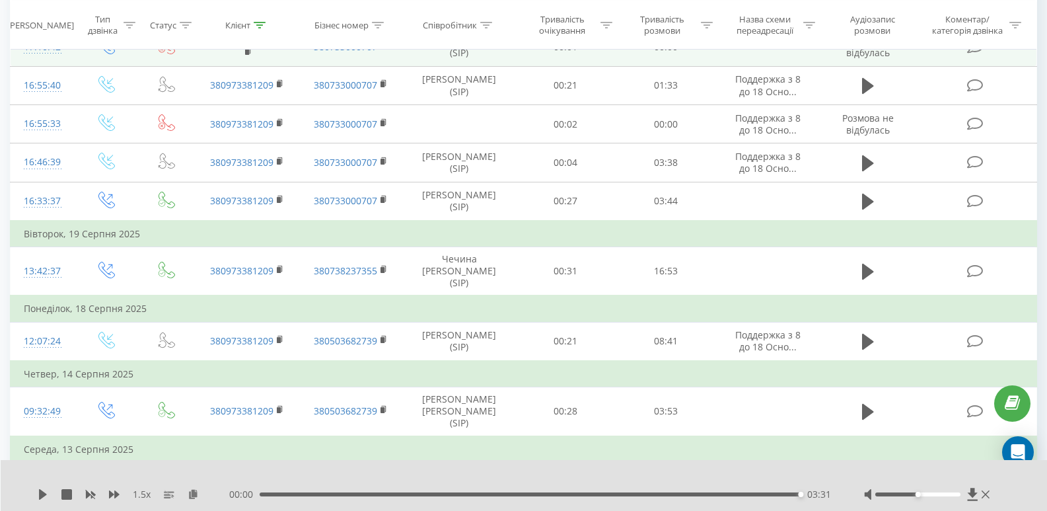
scroll to position [585, 0]
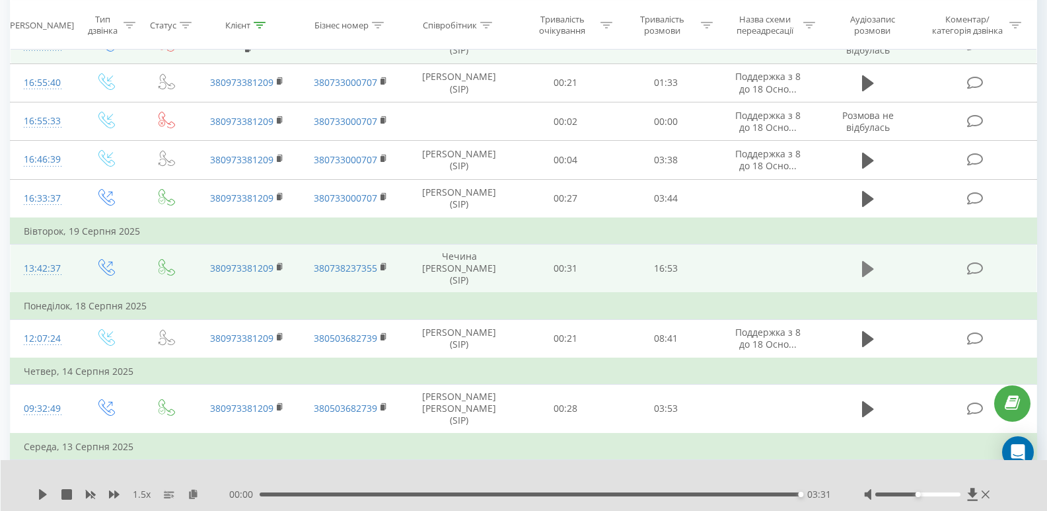
click at [870, 261] on icon at bounding box center [868, 269] width 12 height 16
click at [40, 491] on icon at bounding box center [40, 494] width 3 height 11
click at [261, 22] on icon at bounding box center [260, 24] width 12 height 7
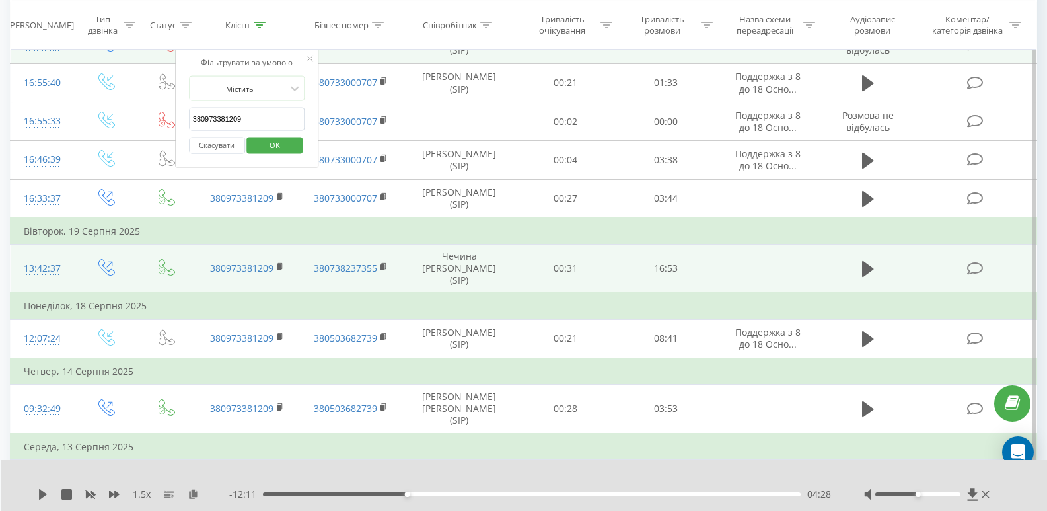
click at [257, 121] on input "380973381209" at bounding box center [247, 119] width 116 height 23
click at [258, 124] on input "380973381209" at bounding box center [247, 119] width 116 height 23
paste input "5103195"
type input "380951031959"
click at [268, 139] on span "OK" at bounding box center [274, 144] width 37 height 20
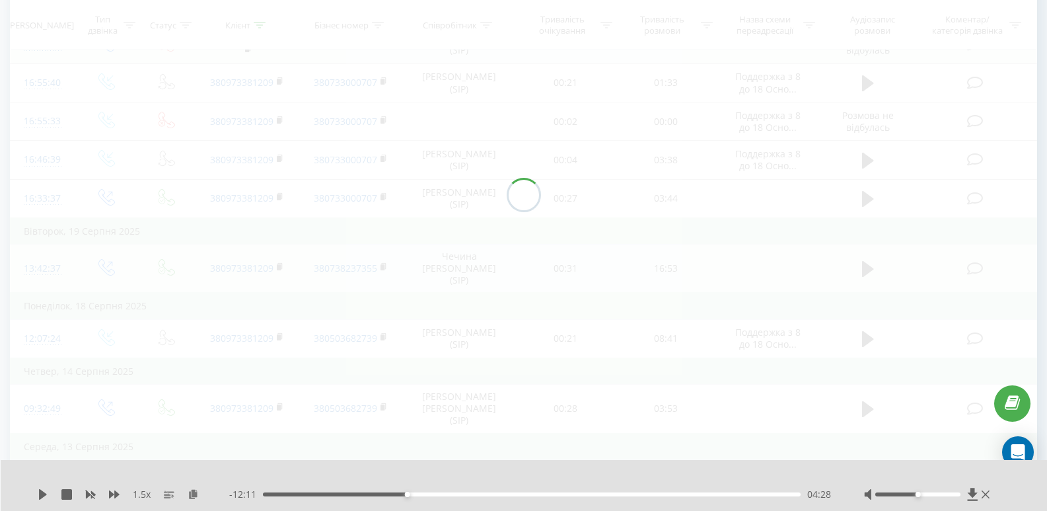
scroll to position [6, 0]
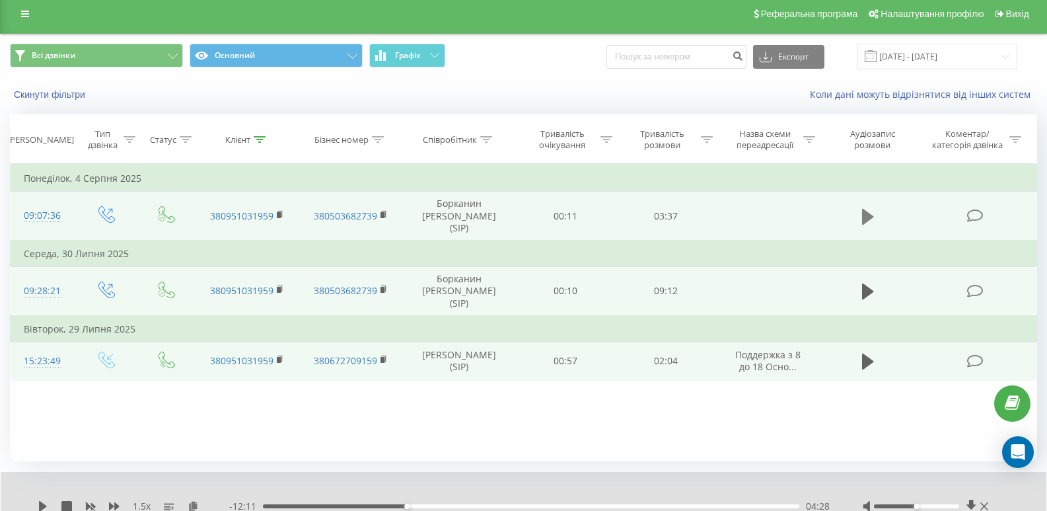
click at [869, 207] on icon at bounding box center [868, 216] width 12 height 19
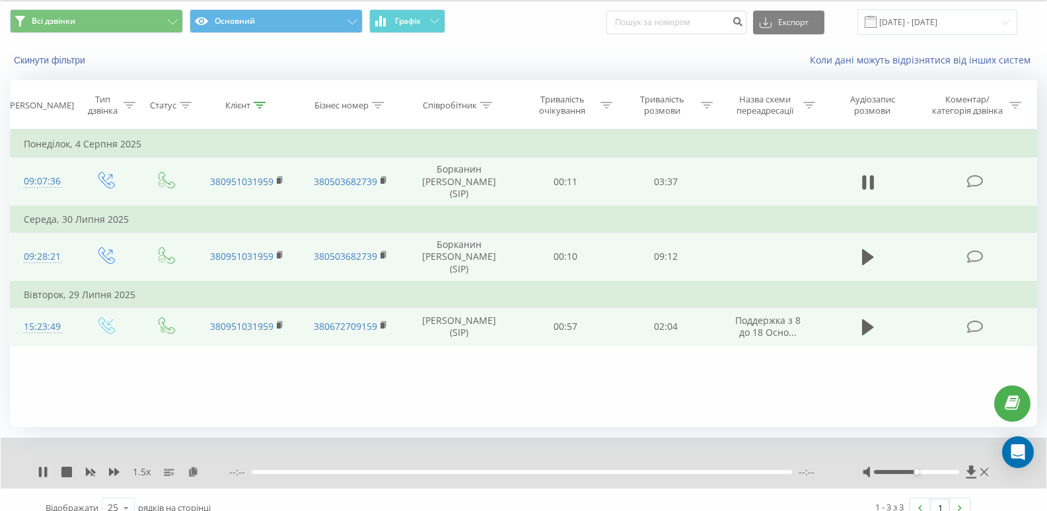
scroll to position [57, 0]
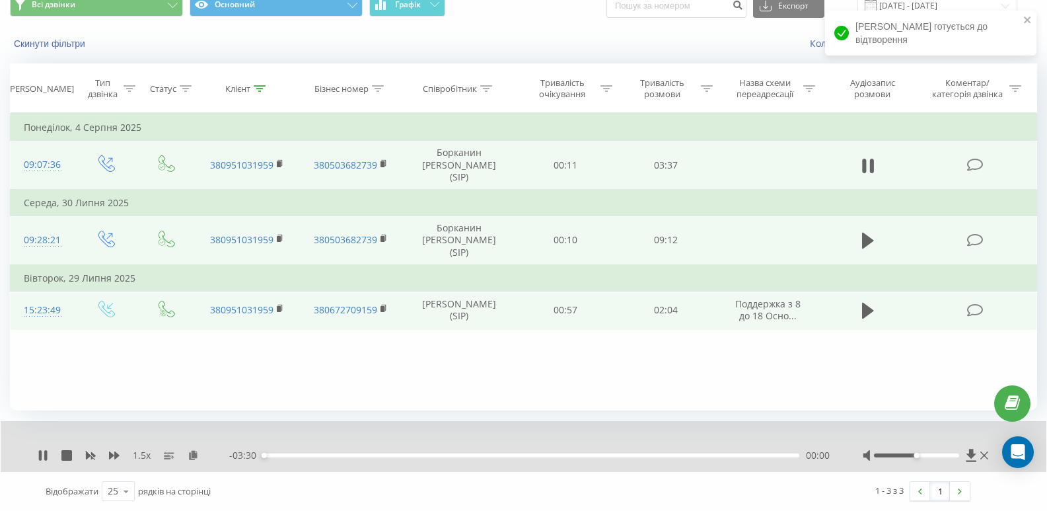
click at [718, 455] on div "00:00" at bounding box center [531, 455] width 537 height 4
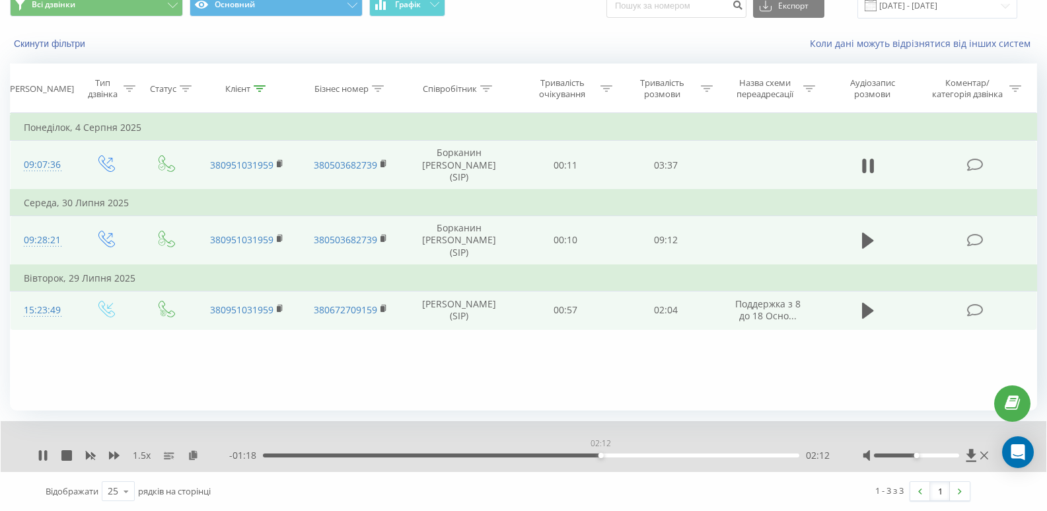
click at [601, 457] on div "02:12" at bounding box center [531, 455] width 537 height 4
